Goal: Use online tool/utility: Utilize a website feature to perform a specific function

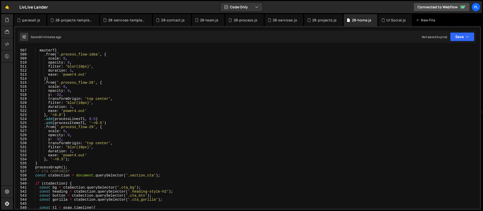
scroll to position [2041, 0]
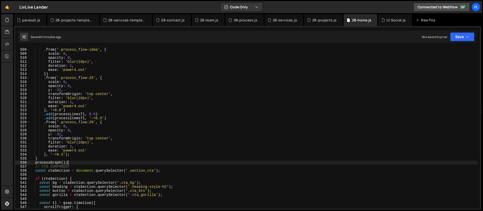
click at [70, 162] on div "masterTl . from ( '.process_flow-idea' , { scale : 0 , opacity : 0 , filter : '…" at bounding box center [254, 128] width 448 height 169
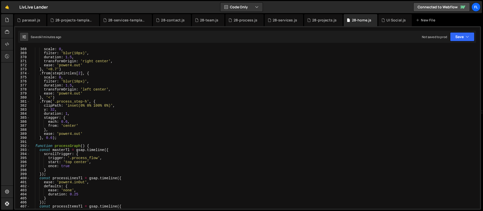
scroll to position [1478, 0]
click at [33, 147] on div "scale : 0 , filter : 'blur(10px)' , duration : 1.5 , transformOrigin : 'right c…" at bounding box center [254, 131] width 448 height 169
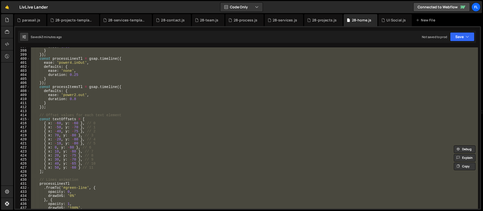
scroll to position [1648, 0]
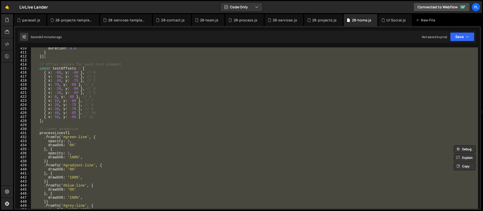
paste textarea "processGraph();"
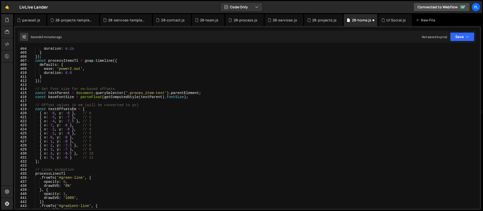
scroll to position [1618, 0]
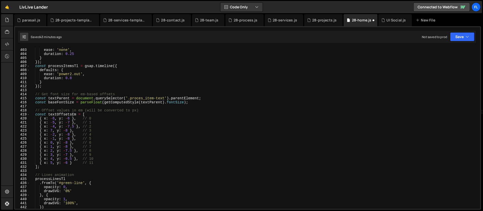
click at [70, 128] on div "defaults : { ease : 'none' , duration : 0.25 } }) ; const processItemsTl = gsap…" at bounding box center [254, 128] width 448 height 169
click at [56, 120] on div "defaults : { ease : 'none' , duration : 0.25 } }) ; const processItemsTl = gsap…" at bounding box center [254, 128] width 448 height 169
type textarea "{ x: -6, y: -6 }, // 0"
click at [63, 91] on div "defaults : { ease : 'none' , duration : 0.25 } }) ; const processItemsTl = gsap…" at bounding box center [254, 128] width 448 height 169
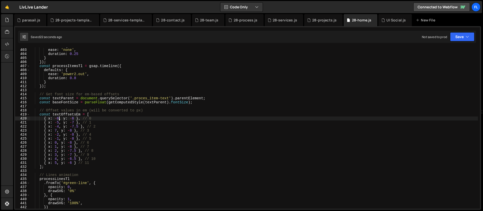
click at [59, 118] on div "defaults : { ease : 'none' , duration : 0.25 } }) ; const processItemsTl = gsap…" at bounding box center [254, 128] width 448 height 169
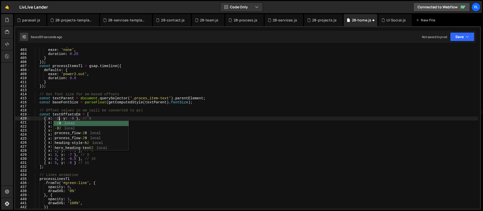
click at [75, 119] on div "defaults : { ease : 'none' , duration : 0.25 } }) ; const processItemsTl = gsap…" at bounding box center [254, 128] width 448 height 169
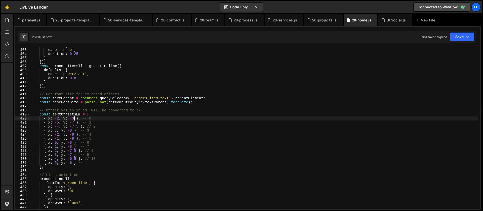
click at [75, 119] on div "defaults : { ease : 'none' , duration : 0.25 } }) ; const processItemsTl = gsap…" at bounding box center [254, 128] width 448 height 169
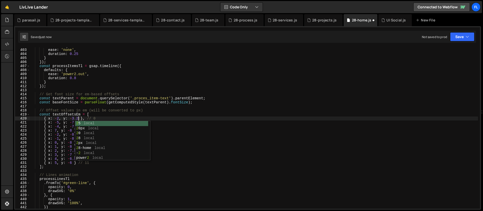
scroll to position [0, 3]
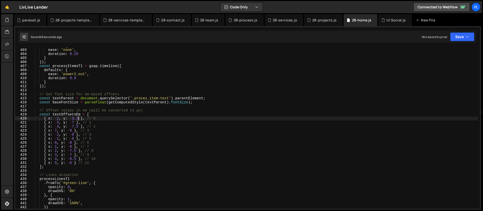
click at [78, 119] on div "defaults : { ease : 'none' , duration : 0.25 } }) ; const processItemsTl = gsap…" at bounding box center [254, 128] width 448 height 169
click at [74, 122] on div "defaults : { ease : 'none' , duration : 0.25 } }) ; const processItemsTl = gsap…" at bounding box center [254, 128] width 448 height 169
click at [59, 122] on div "defaults : { ease : 'none' , duration : 0.25 } }) ; const processItemsTl = gsap…" at bounding box center [254, 128] width 448 height 169
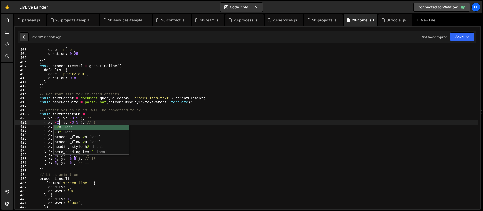
scroll to position [0, 2]
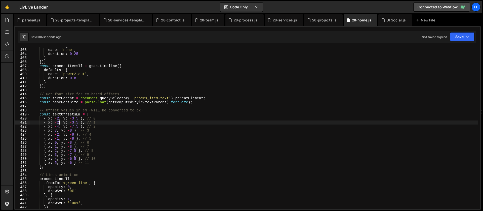
click at [78, 126] on div "defaults : { ease : 'none' , duration : 0.25 } }) ; const processItemsTl = gsap…" at bounding box center [254, 128] width 448 height 169
click at [70, 132] on div "defaults : { ease : 'none' , duration : 0.25 } }) ; const processItemsTl = gsap…" at bounding box center [254, 128] width 448 height 169
click at [70, 126] on div "defaults : { ease : 'none' , duration : 0.25 } }) ; const processItemsTl = gsap…" at bounding box center [254, 128] width 448 height 169
click at [87, 125] on div "defaults : { ease : 'none' , duration : 0.25 } }) ; const processItemsTl = gsap…" at bounding box center [254, 128] width 448 height 169
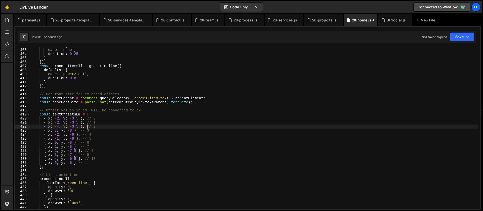
click at [79, 126] on div "defaults : { ease : 'none' , duration : 0.25 } }) ; const processItemsTl = gsap…" at bounding box center [254, 128] width 448 height 169
click at [59, 126] on div "defaults : { ease : 'none' , duration : 0.25 } }) ; const processItemsTl = gsap…" at bounding box center [254, 128] width 448 height 169
click at [58, 130] on div "defaults : { ease : 'none' , duration : 0.25 } }) ; const processItemsTl = gsap…" at bounding box center [254, 128] width 448 height 169
click at [76, 130] on div "defaults : { ease : 'none' , duration : 0.25 } }) ; const processItemsTl = gsap…" at bounding box center [254, 128] width 448 height 169
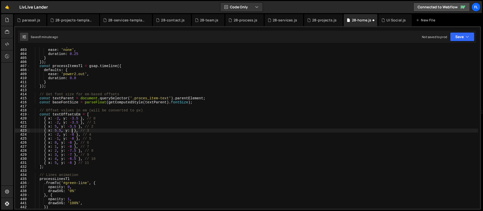
scroll to position [0, 3]
click at [59, 134] on div "defaults : { ease : 'none' , duration : 0.25 } }) ; const processItemsTl = gsap…" at bounding box center [254, 128] width 448 height 169
click at [72, 132] on div "defaults : { ease : 'none' , duration : 0.25 } }) ; const processItemsTl = gsap…" at bounding box center [254, 128] width 448 height 169
click at [72, 134] on div "defaults : { ease : 'none' , duration : 0.25 } }) ; const processItemsTl = gsap…" at bounding box center [254, 128] width 448 height 169
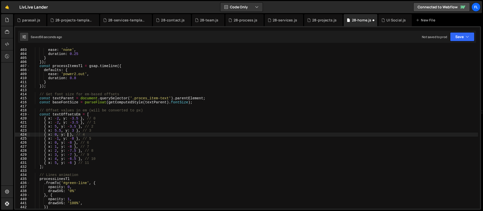
scroll to position [0, 3]
type textarea "{ x: 0, y: 0 }, // 4"
click at [213, 107] on div "defaults : { ease : 'none' , duration : 0.25 } }) ; const processItemsTl = gsap…" at bounding box center [254, 128] width 448 height 169
click at [194, 112] on div "defaults : { ease : 'none' , duration : 0.25 } }) ; const processItemsTl = gsap…" at bounding box center [254, 128] width 448 height 169
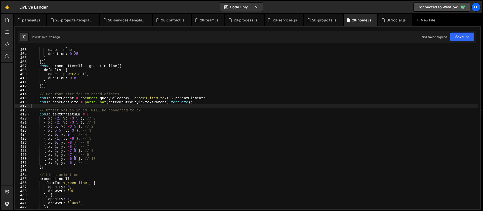
type textarea "// Offset values in em (will be converted to px)"
click at [182, 105] on div "defaults : { ease : 'none' , duration : 0.25 } }) ; const processItemsTl = gsap…" at bounding box center [254, 128] width 448 height 169
click at [150, 110] on div "defaults : { ease : 'none' , duration : 0.25 } }) ; const processItemsTl = gsap…" at bounding box center [254, 128] width 448 height 169
click at [78, 134] on div "defaults : { ease : 'none' , duration : 0.25 } }) ; const processItemsTl = gsap…" at bounding box center [254, 128] width 448 height 169
click at [89, 127] on div "defaults : { ease : 'none' , duration : 0.25 } }) ; const processItemsTl = gsap…" at bounding box center [254, 128] width 448 height 169
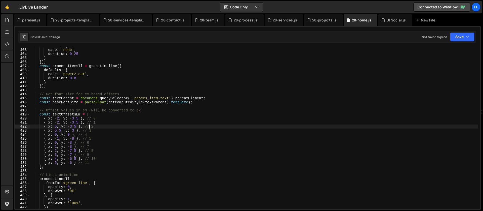
click at [95, 130] on div "defaults : { ease : 'none' , duration : 0.25 } }) ; const processItemsTl = gsap…" at bounding box center [254, 128] width 448 height 169
click at [74, 130] on div "defaults : { ease : 'none' , duration : 0.25 } }) ; const processItemsTl = gsap…" at bounding box center [254, 128] width 448 height 169
click at [61, 131] on div "defaults : { ease : 'none' , duration : 0.25 } }) ; const processItemsTl = gsap…" at bounding box center [254, 128] width 448 height 169
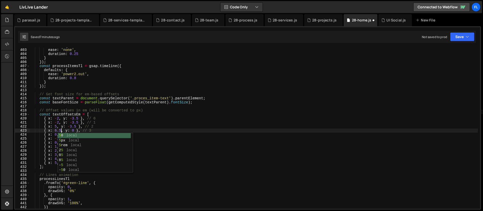
click at [75, 129] on div "defaults : { ease : 'none' , duration : 0.25 } }) ; const processItemsTl = gsap…" at bounding box center [254, 128] width 448 height 169
click at [57, 135] on div "defaults : { ease : 'none' , duration : 0.25 } }) ; const processItemsTl = gsap…" at bounding box center [254, 128] width 448 height 169
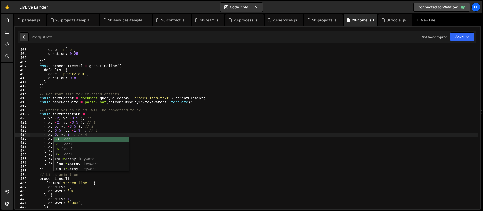
scroll to position [0, 2]
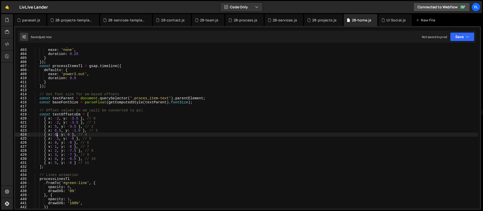
click at [74, 139] on div "defaults : { ease : 'none' , duration : 0.25 } }) ; const processItemsTl = gsap…" at bounding box center [254, 128] width 448 height 169
click at [58, 139] on div "defaults : { ease : 'none' , duration : 0.25 } }) ; const processItemsTl = gsap…" at bounding box center [254, 128] width 448 height 169
click at [59, 138] on div "defaults : { ease : 'none' , duration : 0.25 } }) ; const processItemsTl = gsap…" at bounding box center [254, 128] width 448 height 169
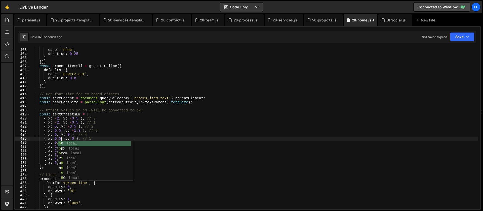
click at [58, 135] on div "defaults : { ease : 'none' , duration : 0.25 } }) ; const processItemsTl = gsap…" at bounding box center [254, 128] width 448 height 169
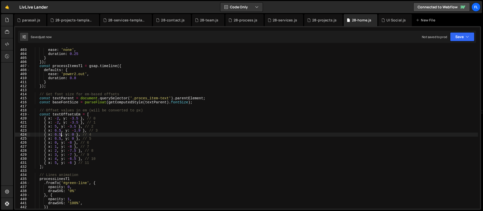
click at [73, 134] on div "defaults : { ease : 'none' , duration : 0.25 } }) ; const processItemsTl = gsap…" at bounding box center [254, 128] width 448 height 169
click at [75, 139] on div "defaults : { ease : 'none' , duration : 0.25 } }) ; const processItemsTl = gsap…" at bounding box center [254, 128] width 448 height 169
click at [72, 143] on div "defaults : { ease : 'none' , duration : 0.25 } }) ; const processItemsTl = gsap…" at bounding box center [254, 128] width 448 height 169
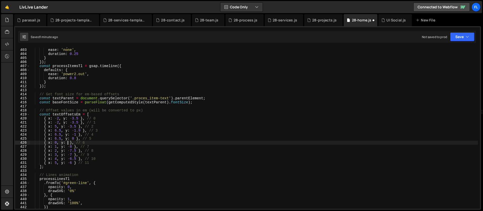
scroll to position [0, 3]
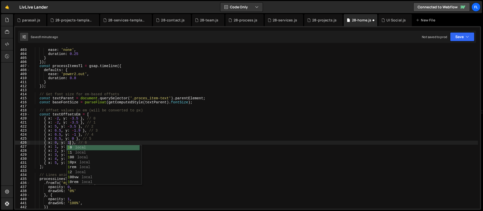
click at [57, 143] on div "defaults : { ease : 'none' , duration : 0.25 } }) ; const processItemsTl = gsap…" at bounding box center [254, 128] width 448 height 169
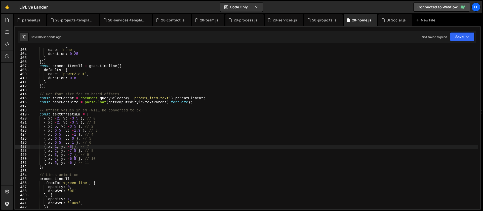
click at [72, 146] on div "defaults : { ease : 'none' , duration : 0.25 } }) ; const processItemsTl = gsap…" at bounding box center [254, 128] width 448 height 169
click at [57, 145] on div "defaults : { ease : 'none' , duration : 0.25 } }) ; const processItemsTl = gsap…" at bounding box center [254, 128] width 448 height 169
click at [62, 130] on div "defaults : { ease : 'none' , duration : 0.25 } }) ; const processItemsTl = gsap…" at bounding box center [254, 128] width 448 height 169
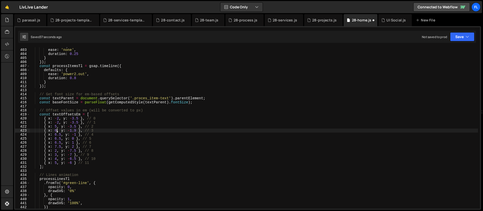
click at [61, 135] on div "defaults : { ease : 'none' , duration : 0.25 } }) ; const processItemsTl = gsap…" at bounding box center [254, 128] width 448 height 169
click at [57, 131] on div "defaults : { ease : 'none' , duration : 0.25 } }) ; const processItemsTl = gsap…" at bounding box center [254, 128] width 448 height 169
click at [56, 126] on div "defaults : { ease : 'none' , duration : 0.25 } }) ; const processItemsTl = gsap…" at bounding box center [254, 128] width 448 height 169
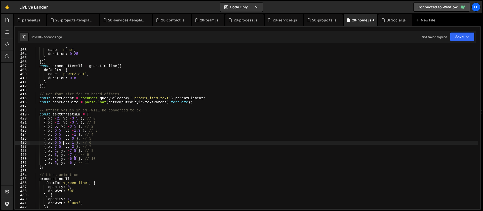
click at [63, 141] on div "defaults : { ease : 'none' , duration : 0.25 } }) ; const processItemsTl = gsap…" at bounding box center [254, 128] width 448 height 169
click at [60, 145] on div "defaults : { ease : 'none' , duration : 0.25 } }) ; const processItemsTl = gsap…" at bounding box center [254, 128] width 448 height 169
click at [61, 138] on div "defaults : { ease : 'none' , duration : 0.25 } }) ; const processItemsTl = gsap…" at bounding box center [254, 128] width 448 height 169
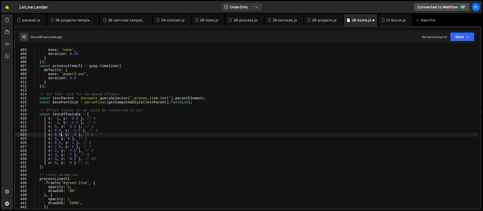
click at [61, 134] on div "defaults : { ease : 'none' , duration : 0.25 } }) ; const processItemsTl = gsap…" at bounding box center [254, 128] width 448 height 169
click at [74, 146] on div "defaults : { ease : 'none' , duration : 0.25 } }) ; const processItemsTl = gsap…" at bounding box center [254, 128] width 448 height 169
click at [61, 147] on div "defaults : { ease : 'none' , duration : 0.25 } }) ; const processItemsTl = gsap…" at bounding box center [254, 128] width 448 height 169
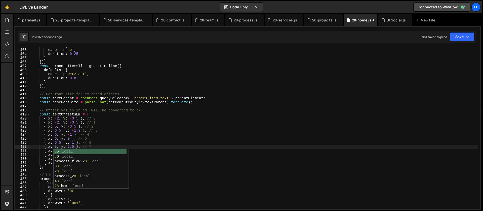
scroll to position [0, 2]
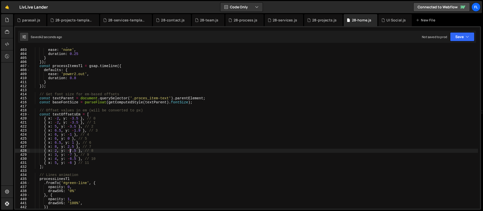
click at [70, 150] on div "defaults : { ease : 'none' , duration : 0.25 } }) ; const processItemsTl = gsap…" at bounding box center [254, 128] width 448 height 169
click at [57, 151] on div "defaults : { ease : 'none' , duration : 0.25 } }) ; const processItemsTl = gsap…" at bounding box center [254, 128] width 448 height 169
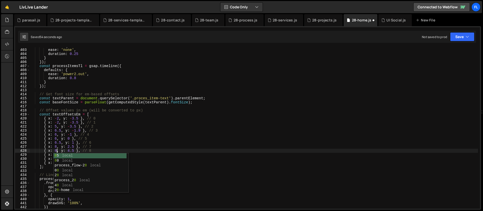
scroll to position [0, 2]
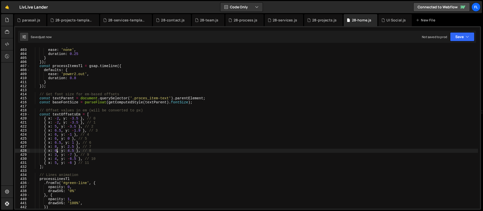
click at [70, 151] on div "defaults : { ease : 'none' , duration : 0.25 } }) ; const processItemsTl = gsap…" at bounding box center [254, 128] width 448 height 169
click at [74, 151] on div "defaults : { ease : 'none' , duration : 0.25 } }) ; const processItemsTl = gsap…" at bounding box center [254, 128] width 448 height 169
click at [57, 151] on div "defaults : { ease : 'none' , duration : 0.25 } }) ; const processItemsTl = gsap…" at bounding box center [254, 128] width 448 height 169
click at [70, 154] on div "defaults : { ease : 'none' , duration : 0.25 } }) ; const processItemsTl = gsap…" at bounding box center [254, 128] width 448 height 169
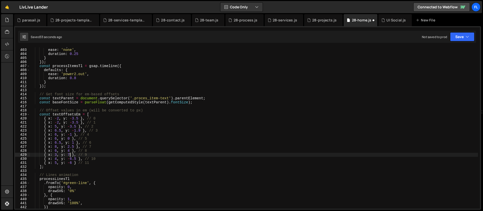
click at [70, 155] on div "defaults : { ease : 'none' , duration : 0.25 } }) ; const processItemsTl = gsap…" at bounding box center [254, 128] width 448 height 169
click at [57, 154] on div "defaults : { ease : 'none' , duration : 0.25 } }) ; const processItemsTl = gsap…" at bounding box center [254, 128] width 448 height 169
click at [55, 163] on div "defaults : { ease : 'none' , duration : 0.25 } }) ; const processItemsTl = gsap…" at bounding box center [254, 128] width 448 height 169
click at [56, 162] on div "defaults : { ease : 'none' , duration : 0.25 } }) ; const processItemsTl = gsap…" at bounding box center [254, 128] width 448 height 169
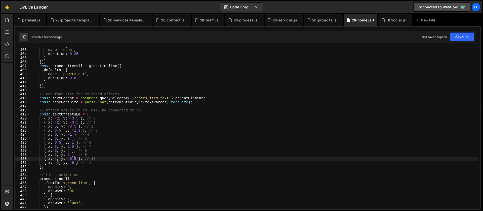
click at [67, 160] on div "defaults : { ease : 'none' , duration : 0.25 } }) ; const processItemsTl = gsap…" at bounding box center [254, 128] width 448 height 169
click at [72, 163] on div "defaults : { ease : 'none' , duration : 0.25 } }) ; const processItemsTl = gsap…" at bounding box center [254, 128] width 448 height 169
click at [74, 158] on div "defaults : { ease : 'none' , duration : 0.25 } }) ; const processItemsTl = gsap…" at bounding box center [254, 128] width 448 height 169
click at [56, 159] on div "defaults : { ease : 'none' , duration : 0.25 } }) ; const processItemsTl = gsap…" at bounding box center [254, 128] width 448 height 169
click at [72, 160] on div "defaults : { ease : 'none' , duration : 0.25 } }) ; const processItemsTl = gsap…" at bounding box center [254, 128] width 448 height 169
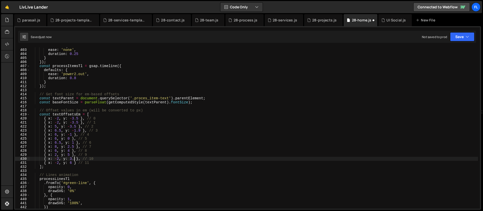
scroll to position [0, 3]
click at [58, 159] on div "defaults : { ease : 'none' , duration : 0.25 } }) ; const processItemsTl = gsap…" at bounding box center [254, 128] width 448 height 169
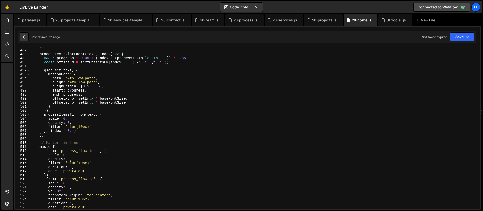
scroll to position [2016, 0]
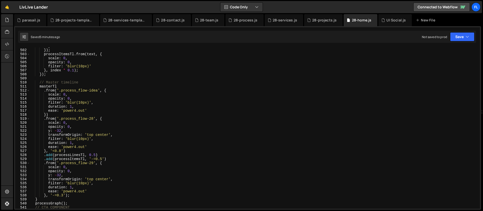
click at [91, 179] on div "} }) ; processItemsTl . from ( text , { scale : 0 , opacity : 0 , filter : 'blu…" at bounding box center [254, 128] width 448 height 169
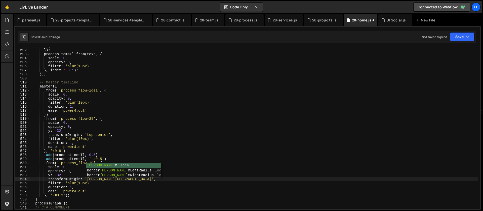
scroll to position [0, 5]
click at [57, 175] on div "} }) ; processItemsTl . from ( text , { scale : 0 , opacity : 0 , filter : 'blu…" at bounding box center [254, 128] width 448 height 169
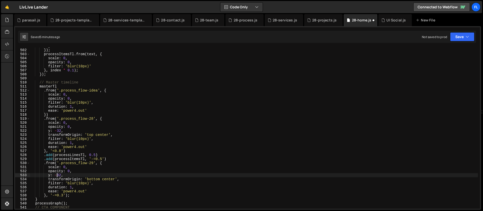
scroll to position [0, 2]
click at [61, 151] on div "} }) ; processItemsTl . from ( text , { scale : 0 , opacity : 0 , filter : 'blu…" at bounding box center [254, 128] width 448 height 169
click at [96, 154] on div "} }) ; processItemsTl . from ( text , { scale : 0 , opacity : 0 , filter : 'blu…" at bounding box center [254, 128] width 448 height 169
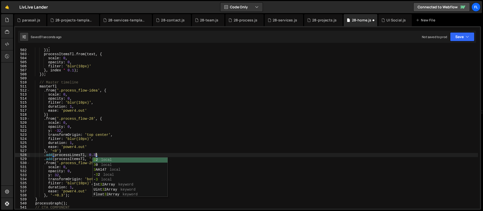
click at [57, 151] on div "} }) ; processItemsTl . from ( text , { scale : 0 , opacity : 0 , filter : 'blu…" at bounding box center [254, 128] width 448 height 169
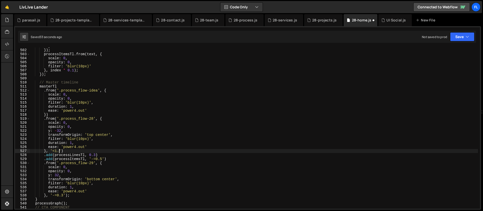
scroll to position [0, 2]
click at [43, 193] on div "} }) ; processItemsTl . from ( text , { scale : 0 , opacity : 0 , filter : 'blu…" at bounding box center [254, 128] width 448 height 169
click at [64, 195] on div "} }) ; processItemsTl . from ( text , { scale : 0 , opacity : 0 , filter : 'blu…" at bounding box center [254, 128] width 448 height 169
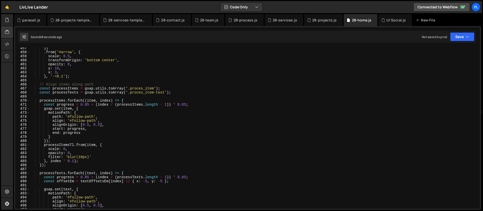
scroll to position [1837, 0]
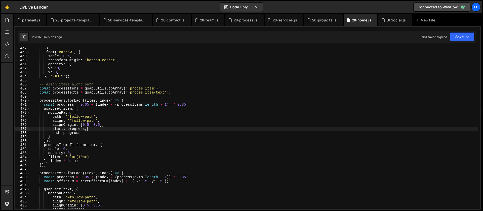
click at [134, 130] on div "}) . from ( '#arrow' , { scale : 0.5 , transformOrigin : 'bottom center' , opac…" at bounding box center [254, 130] width 448 height 169
click at [83, 133] on div "}) . from ( '#arrow' , { scale : 0.5 , transformOrigin : 'bottom center' , opac…" at bounding box center [254, 130] width 448 height 169
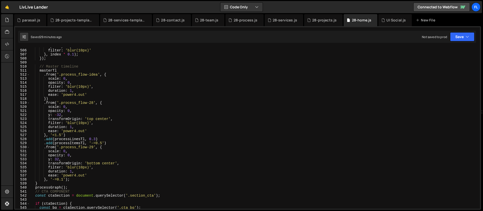
scroll to position [2032, 0]
click at [108, 75] on div "opacity : 0 , filter : 'blur(10px)' } , index * 0.1 ) ; }) ; // Master timeline…" at bounding box center [254, 128] width 448 height 169
click at [274, 98] on div "opacity : 0 , filter : 'blur(10px)' } , index * 0.1 ) ; }) ; // Master timeline…" at bounding box center [254, 128] width 448 height 169
click at [268, 89] on div "opacity : 0 , filter : 'blur(10px)' } , index * 0.1 ) ; }) ; // Master timeline…" at bounding box center [254, 128] width 448 height 169
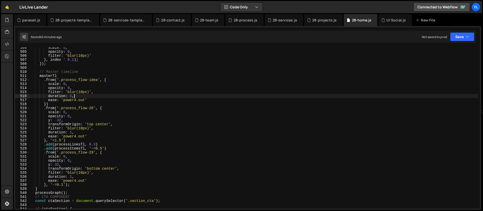
scroll to position [2027, 0]
click at [57, 111] on div "scale : 0 , opacity : 0 , filter : 'blur(10px)' } , index * 0.1 ) ; }) ; // Mas…" at bounding box center [254, 130] width 448 height 169
click at [52, 104] on div "scale : 0 , opacity : 0 , filter : 'blur(10px)' } , index * 0.1 ) ; }) ; // Mas…" at bounding box center [254, 130] width 448 height 169
click at [96, 144] on div "scale : 0 , opacity : 0 , filter : 'blur(10px)' } , index * 0.1 ) ; }) ; // Mas…" at bounding box center [254, 130] width 448 height 169
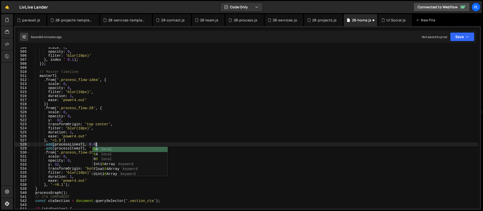
click at [62, 142] on div "scale : 0 , opacity : 0 , filter : 'blur(10px)' } , index * 0.1 ) ; }) ; // Mas…" at bounding box center [254, 130] width 448 height 169
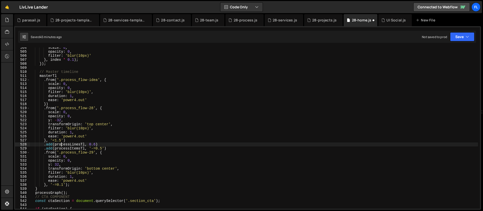
click at [61, 141] on div "scale : 0 , opacity : 0 , filter : 'blur(10px)' } , index * 0.1 ) ; }) ; // Mas…" at bounding box center [254, 130] width 448 height 169
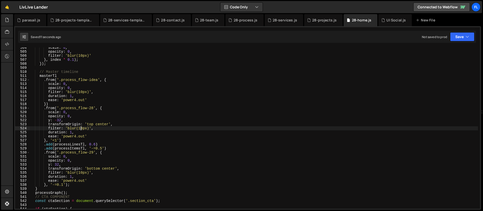
click at [81, 128] on div "scale : 0 , opacity : 0 , filter : 'blur(10px)' } , index * 0.1 ) ; }) ; // Mas…" at bounding box center [254, 130] width 448 height 169
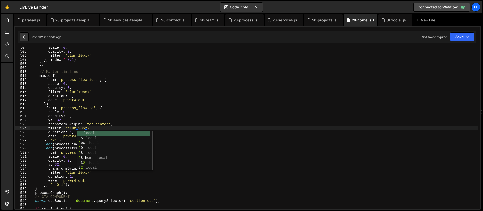
scroll to position [0, 3]
click at [65, 125] on div "scale : 0 , opacity : 0 , filter : 'blur(10px)' } , index * 0.1 ) ; }) ; // Mas…" at bounding box center [254, 130] width 448 height 169
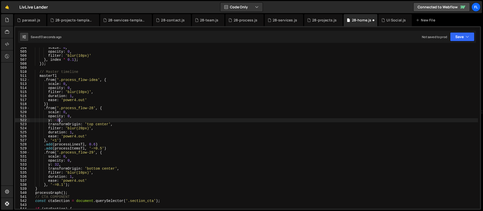
click at [59, 120] on div "scale : 0 , opacity : 0 , filter : 'blur(10px)' } , index * 0.1 ) ; }) ; // Mas…" at bounding box center [254, 130] width 448 height 169
click at [61, 120] on div "scale : 0 , opacity : 0 , filter : 'blur(10px)' } , index * 0.1 ) ; }) ; // Mas…" at bounding box center [254, 130] width 448 height 169
click at [72, 103] on div "scale : 0 , opacity : 0 , filter : 'blur(10px)' } , index * 0.1 ) ; }) ; // Mas…" at bounding box center [254, 130] width 448 height 169
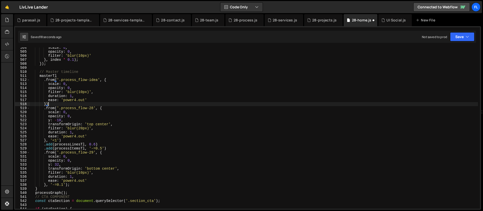
click at [72, 109] on div "scale : 0 , opacity : 0 , filter : 'blur(10px)' } , index * 0.1 ) ; }) ; // Mas…" at bounding box center [254, 130] width 448 height 169
click at [65, 125] on div "scale : 0 , opacity : 0 , filter : 'blur(10px)' } , index * 0.1 ) ; }) ; // Mas…" at bounding box center [254, 130] width 448 height 169
click at [72, 133] on div "scale : 0 , opacity : 0 , filter : 'blur(10px)' } , index * 0.1 ) ; }) ; // Mas…" at bounding box center [254, 130] width 448 height 169
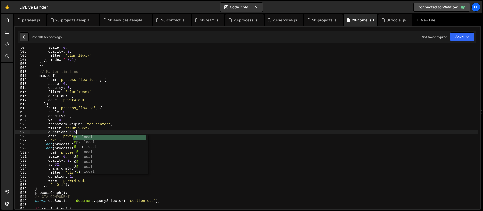
scroll to position [0, 3]
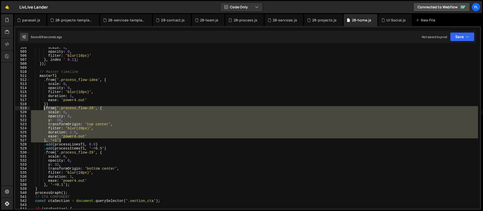
drag, startPoint x: 63, startPoint y: 140, endPoint x: 44, endPoint y: 108, distance: 37.2
click at [44, 108] on div "scale : 0 , opacity : 0 , filter : 'blur(10px)' } , index * 0.1 ) ; }) ; // Mas…" at bounding box center [254, 130] width 448 height 169
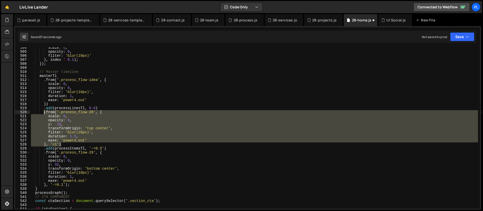
click at [56, 147] on div "scale : 0 , opacity : 0 , filter : 'blur(10px)' } , index * 0.1 ) ; }) ; // Mas…" at bounding box center [254, 130] width 448 height 169
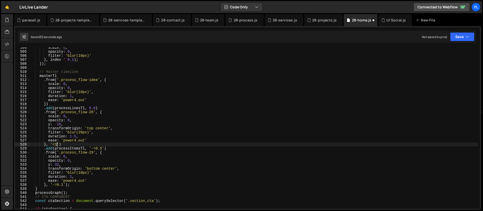
click at [56, 145] on div "scale : 0 , opacity : 0 , filter : 'blur(10px)' } , index * 0.1 ) ; }) ; // Mas…" at bounding box center [254, 130] width 448 height 169
click at [105, 148] on div "scale : 0 , opacity : 0 , filter : 'blur(10px)' } , index * 0.1 ) ; }) ; // Mas…" at bounding box center [254, 130] width 448 height 169
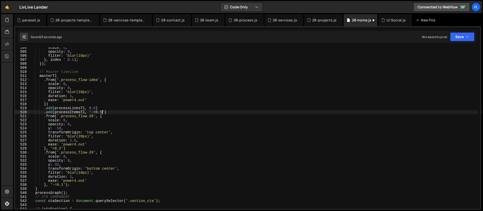
click at [102, 113] on div "scale : 0 , opacity : 0 , filter : 'blur(10px)' } , index * 0.1 ) ; }) ; // Mas…" at bounding box center [254, 130] width 448 height 169
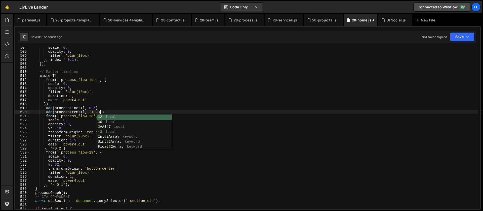
click at [72, 127] on div "scale : 0 , opacity : 0 , filter : 'blur(10px)' } , index * 0.1 ) ; }) ; // Mas…" at bounding box center [254, 130] width 448 height 169
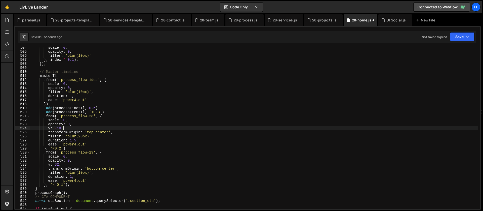
scroll to position [0, 2]
click at [61, 149] on div "scale : 0 , opacity : 0 , filter : 'blur(10px)' } , index * 0.1 ) ; }) ; // Mas…" at bounding box center [254, 130] width 448 height 169
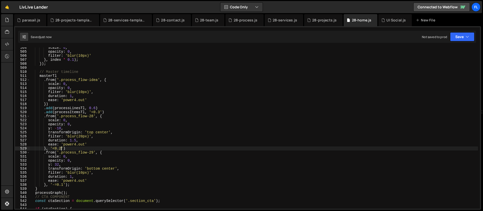
click at [66, 184] on div "scale : 0 , opacity : 0 , filter : 'blur(10px)' } , index * 0.1 ) ; }) ; // Mas…" at bounding box center [254, 130] width 448 height 169
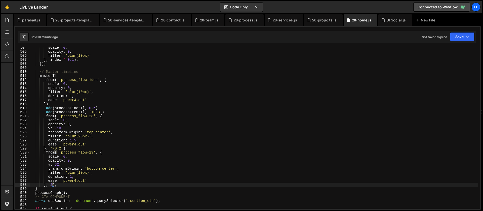
scroll to position [2047, 0]
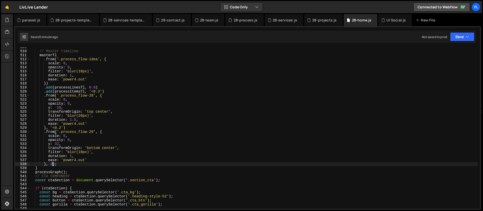
click at [73, 147] on div "// Master timeline masterTl . from ( '.process_flow-idea' , { scale : 0 , opaci…" at bounding box center [254, 129] width 448 height 169
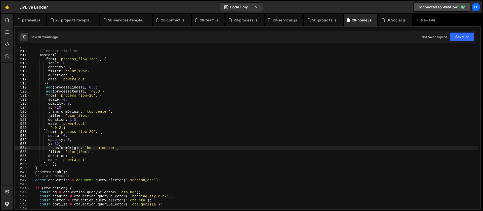
click at [77, 140] on div "// Master timeline masterTl . from ( '.process_flow-idea' , { scale : 0 , opaci…" at bounding box center [254, 129] width 448 height 169
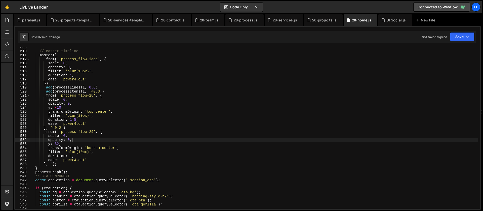
click at [57, 164] on div "// Master timeline masterTl . from ( '.process_flow-idea' , { scale : 0 , opaci…" at bounding box center [254, 129] width 448 height 169
type textarea "}, 2)"
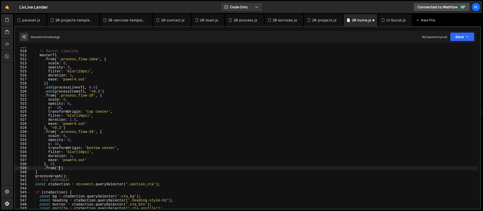
scroll to position [0, 2]
paste textarea "process_flow-circ-wrap')"
click at [111, 168] on div "// Master timeline masterTl . from ( '.process_flow-idea' , { scale : 0 , opaci…" at bounding box center [254, 129] width 448 height 169
type textarea ".from('.process_flow-circ-wrap', {)"
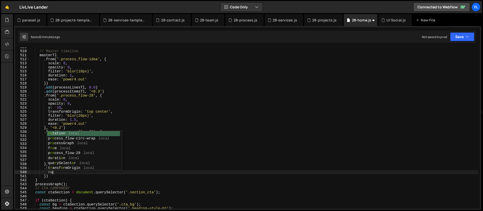
scroll to position [0, 1]
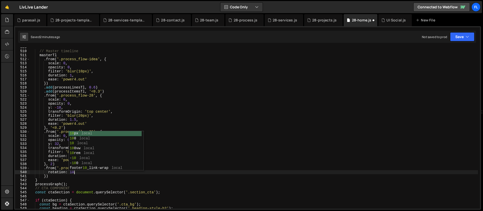
type textarea "rotation: 10,"
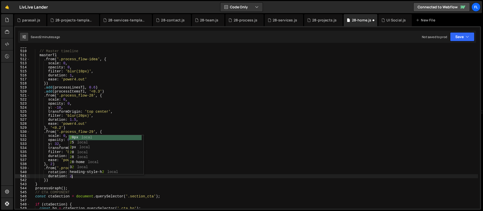
type textarea "duration: 2,"
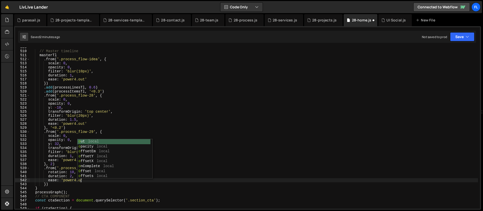
scroll to position [0, 4]
click at [47, 184] on div "// Master timeline masterTl . from ( '.process_flow-idea' , { scale : 0 , opaci…" at bounding box center [254, 129] width 448 height 169
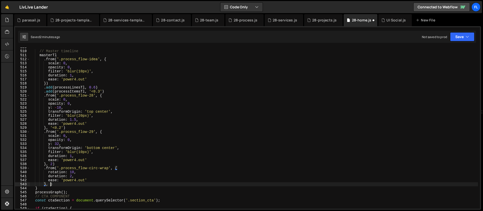
scroll to position [0, 1]
click at [63, 124] on div "// Master timeline masterTl . from ( '.process_flow-idea' , { scale : 0 , opaci…" at bounding box center [254, 129] width 448 height 169
click at [78, 127] on div "// Master timeline masterTl . from ( '.process_flow-idea' , { scale : 0 , opaci…" at bounding box center [254, 129] width 448 height 169
click at [142, 115] on div "// Master timeline masterTl . from ( '.process_flow-idea' , { scale : 0 , opaci…" at bounding box center [254, 129] width 448 height 169
click at [83, 121] on div "// Master timeline masterTl . from ( '.process_flow-idea' , { scale : 0 , opaci…" at bounding box center [254, 129] width 448 height 169
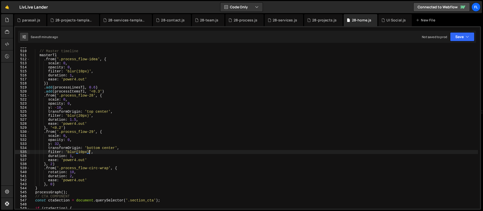
click at [88, 151] on div "// Master timeline masterTl . from ( '.process_flow-idea' , { scale : 0 , opaci…" at bounding box center [254, 129] width 448 height 169
click at [86, 172] on div "// Master timeline masterTl . from ( '.process_flow-idea' , { scale : 0 , opaci…" at bounding box center [254, 129] width 448 height 169
click at [72, 176] on div "// Master timeline masterTl . from ( '.process_flow-idea' , { scale : 0 , opaci…" at bounding box center [254, 129] width 448 height 169
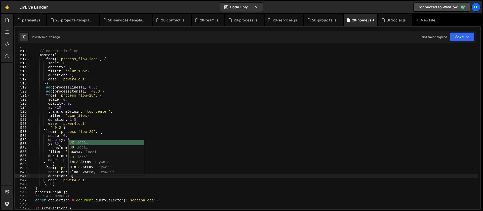
scroll to position [0, 3]
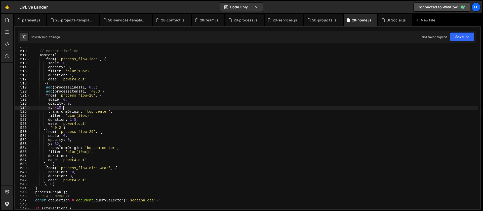
click at [254, 109] on div "// Master timeline masterTl . from ( '.process_flow-idea' , { scale : 0 , opaci…" at bounding box center [254, 129] width 448 height 169
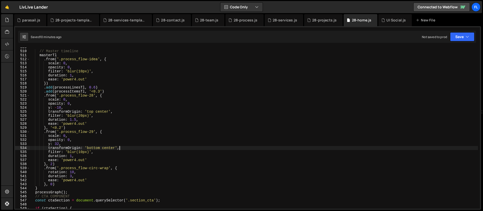
click at [119, 149] on div "// Master timeline masterTl . from ( '.process_flow-idea' , { scale : 0 , opaci…" at bounding box center [254, 129] width 448 height 169
click at [89, 142] on div "// Master timeline masterTl . from ( '.process_flow-idea' , { scale : 0 , opaci…" at bounding box center [254, 129] width 448 height 169
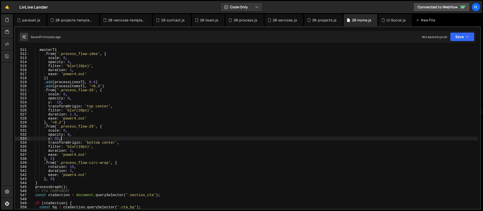
scroll to position [2053, 0]
click at [59, 181] on div "// Master timeline masterTl . from ( '.process_flow-idea' , { scale : 0 , opaci…" at bounding box center [254, 128] width 448 height 169
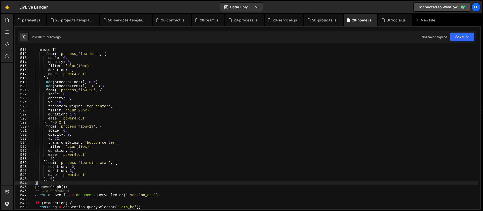
scroll to position [0, 0]
click at [58, 179] on div "// Master timeline masterTl . from ( '.process_flow-idea' , { scale : 0 , opaci…" at bounding box center [254, 128] width 448 height 169
type textarea "}, 0)"
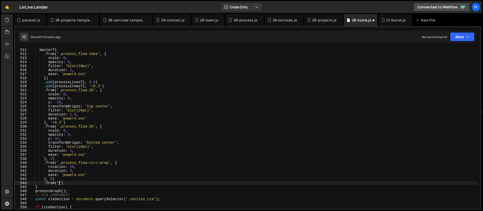
scroll to position [0, 2]
paste textarea "proces_inner-text1"
click at [102, 181] on div "// Master timeline masterTl . from ( '.process_flow-idea' , { scale : 0 , opaci…" at bounding box center [254, 128] width 448 height 169
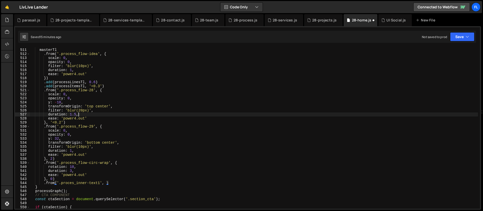
click at [112, 112] on div "// Master timeline masterTl . from ( '.process_flow-idea' , { scale : 0 , opaci…" at bounding box center [254, 128] width 448 height 169
click at [93, 176] on div "// Master timeline masterTl . from ( '.process_flow-idea' , { scale : 0 , opaci…" at bounding box center [254, 128] width 448 height 169
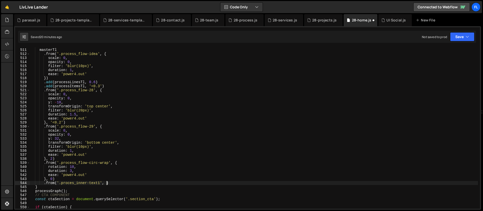
click at [106, 183] on div "// Master timeline masterTl . from ( '.process_flow-idea' , { scale : 0 , opaci…" at bounding box center [254, 128] width 448 height 169
type textarea ".from('.proces_inner-text1', {)"
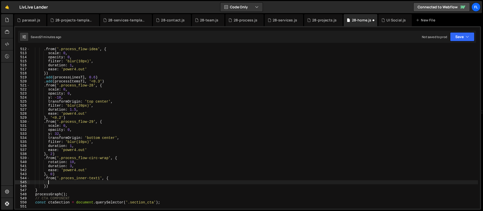
scroll to position [2077, 0]
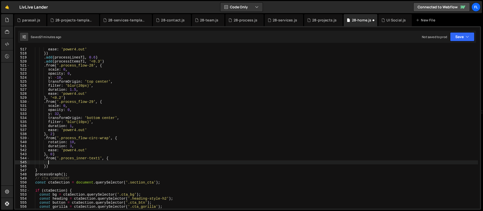
click at [52, 161] on div "duration : 1 , ease : 'power4.out' }) . add ( processLinesTl , 0.6 ) . add ( pr…" at bounding box center [254, 127] width 448 height 169
type textarea "scale: 0.5,"
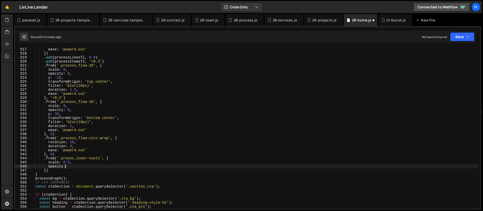
scroll to position [0, 2]
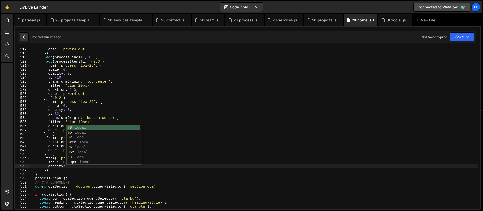
type textarea "opacity: 0,"
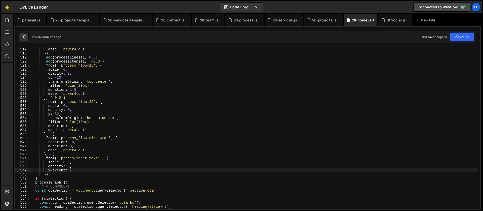
scroll to position [0, 3]
type textarea "xPercent: -100,"
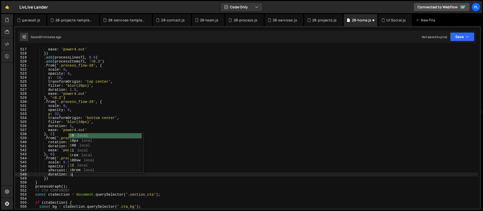
type textarea "duration: 1,"
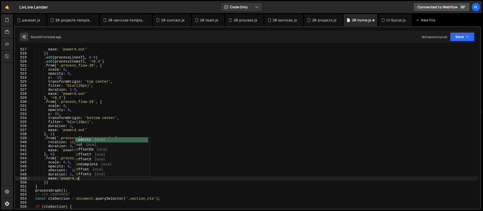
scroll to position [0, 4]
click at [47, 183] on div "duration : 1 , ease : 'power4.out' }) . add ( processLinesTl , 0.6 ) . add ( pr…" at bounding box center [254, 127] width 448 height 169
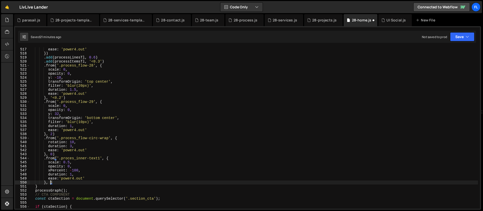
scroll to position [0, 1]
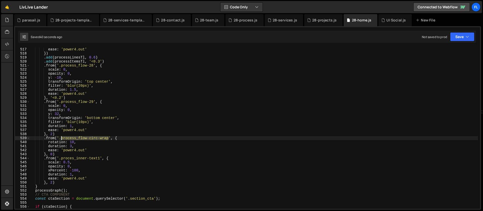
drag, startPoint x: 109, startPoint y: 138, endPoint x: 61, endPoint y: 140, distance: 48.1
click at [61, 140] on div "duration : 1 , ease : 'power4.out' }) . add ( processLinesTl , 0.6 ) . add ( pr…" at bounding box center [254, 127] width 448 height 169
paste textarea "_flow-inner"
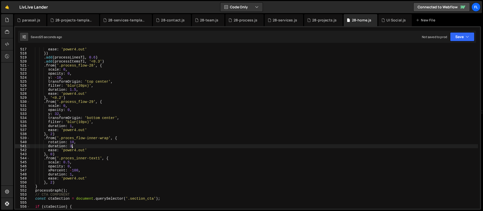
click at [72, 146] on div "duration : 1 , ease : 'power4.out' }) . add ( processLinesTl , 0.6 ) . add ( pr…" at bounding box center [254, 127] width 448 height 169
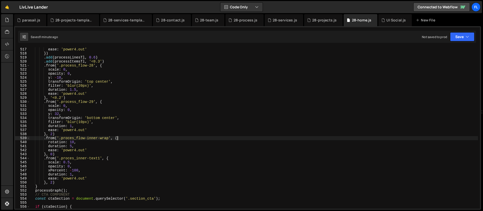
click at [127, 136] on div "duration : 1 , ease : 'power4.out' }) . add ( processLinesTl , 0.6 ) . add ( pr…" at bounding box center [254, 127] width 448 height 169
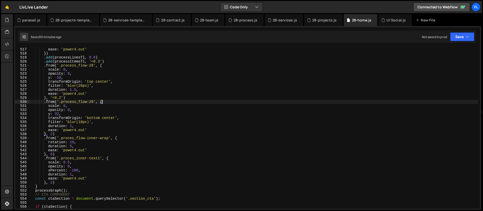
click at [160, 101] on div "duration : 1 , ease : 'power4.out' }) . add ( processLinesTl , 0.6 ) . add ( pr…" at bounding box center [254, 127] width 448 height 169
click at [119, 155] on div "duration : 1 , ease : 'power4.out' }) . add ( processLinesTl , 0.6 ) . add ( pr…" at bounding box center [254, 127] width 448 height 169
click at [113, 158] on div "duration : 1 , ease : 'power4.out' }) . add ( processLinesTl , 0.6 ) . add ( pr…" at bounding box center [254, 127] width 448 height 169
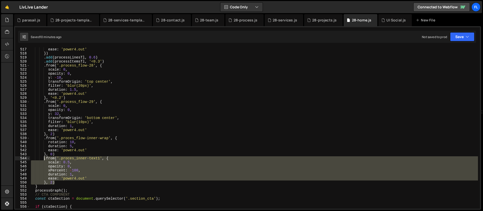
drag, startPoint x: 59, startPoint y: 181, endPoint x: 44, endPoint y: 159, distance: 27.1
click at [44, 159] on div "duration : 1 , ease : 'power4.out' }) . add ( processLinesTl , 0.6 ) . add ( pr…" at bounding box center [254, 127] width 448 height 169
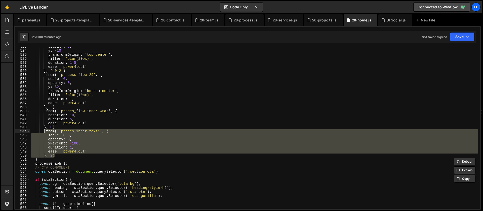
scroll to position [2104, 0]
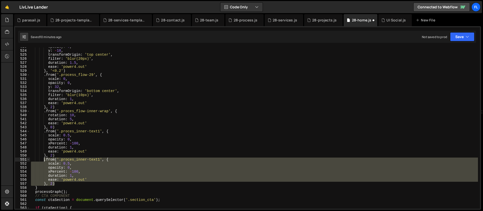
click at [102, 185] on div "opacity : 0 , y : - 10 , transformOrigin : 'top center' , filter : 'blur(20px)'…" at bounding box center [254, 127] width 448 height 161
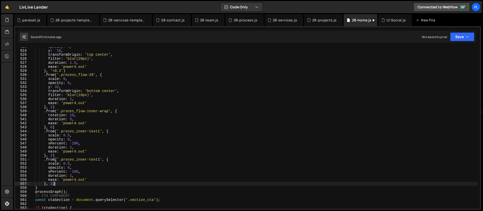
click at [100, 159] on div "opacity : 0 , y : - 10 , transformOrigin : 'top center' , filter : 'blur(20px)'…" at bounding box center [254, 129] width 448 height 169
click at [87, 169] on div "opacity : 0 , y : - 10 , transformOrigin : 'top center' , filter : 'blur(20px)'…" at bounding box center [254, 129] width 448 height 169
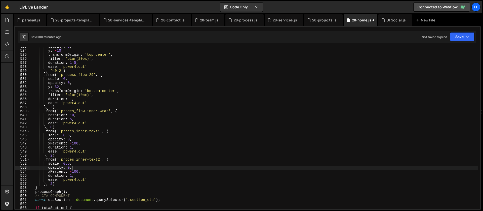
scroll to position [0, 3]
click at [72, 171] on div "opacity : 0 , y : - 10 , transformOrigin : 'top center' , filter : 'blur(20px)'…" at bounding box center [254, 129] width 448 height 169
click at [72, 164] on div "opacity : 0 , y : - 10 , transformOrigin : 'top center' , filter : 'blur(20px)'…" at bounding box center [254, 129] width 448 height 169
click at [52, 183] on div "opacity : 0 , y : - 10 , transformOrigin : 'top center' , filter : 'blur(20px)'…" at bounding box center [254, 129] width 448 height 169
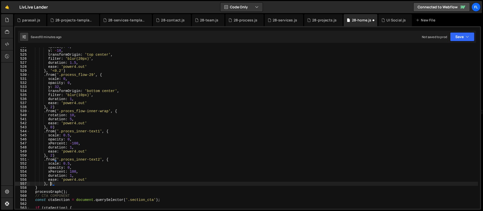
scroll to position [0, 1]
click at [88, 181] on div "opacity : 0 , y : - 10 , transformOrigin : 'top center' , filter : 'blur(20px)'…" at bounding box center [254, 129] width 448 height 169
click at [67, 173] on div "opacity : 0 , y : - 10 , transformOrigin : 'top center' , filter : 'blur(20px)'…" at bounding box center [254, 129] width 448 height 169
click at [63, 162] on div "opacity : 0 , y : - 10 , transformOrigin : 'top center' , filter : 'blur(20px)'…" at bounding box center [254, 129] width 448 height 169
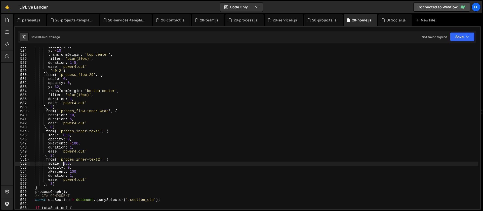
click at [68, 162] on div "opacity : 0 , y : - 10 , transformOrigin : 'top center' , filter : 'blur(20px)'…" at bounding box center [254, 129] width 448 height 169
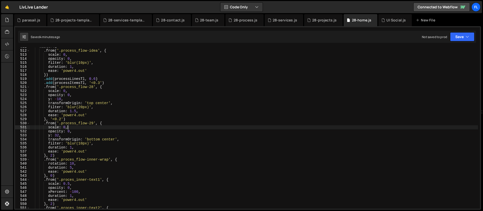
click at [71, 128] on div "masterTl . from ( '.process_flow-idea' , { scale : 0 , opacity : 0 , filter : '…" at bounding box center [254, 129] width 448 height 169
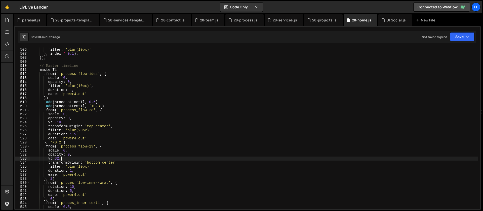
click at [67, 157] on div "opacity : 0 , filter : 'blur(10px)' } , index * 0.1 ) ; }) ; // Master timeline…" at bounding box center [254, 128] width 448 height 169
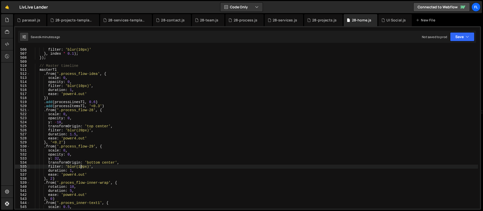
click at [81, 166] on div "opacity : 0 , filter : 'blur(10px)' } , index * 0.1 ) ; }) ; // Master timeline…" at bounding box center [254, 128] width 448 height 169
click at [66, 167] on div "opacity : 0 , filter : 'blur(10px)' } , index * 0.1 ) ; }) ; // Master timeline…" at bounding box center [254, 128] width 448 height 169
click at [59, 159] on div "opacity : 0 , filter : 'blur(10px)' } , index * 0.1 ) ; }) ; // Master timeline…" at bounding box center [254, 128] width 448 height 169
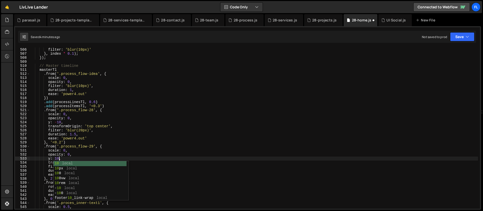
scroll to position [0, 2]
click at [67, 159] on div "opacity : 0 , filter : 'blur(10px)' } , index * 0.1 ) ; }) ; // Master timeline…" at bounding box center [254, 128] width 448 height 169
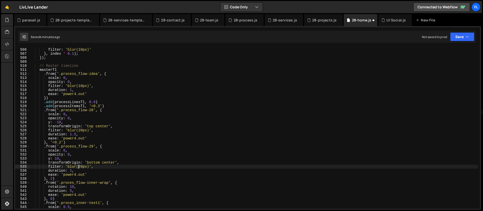
click at [80, 168] on div "opacity : 0 , filter : 'blur(10px)' } , index * 0.1 ) ; }) ; // Master timeline…" at bounding box center [254, 128] width 448 height 169
click at [72, 170] on div "opacity : 0 , filter : 'blur(10px)' } , index * 0.1 ) ; }) ; // Master timeline…" at bounding box center [254, 128] width 448 height 169
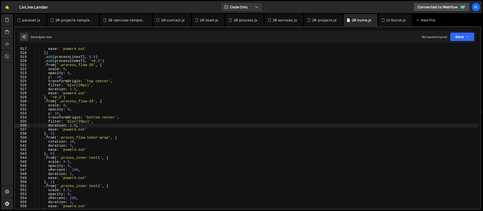
scroll to position [2099, 0]
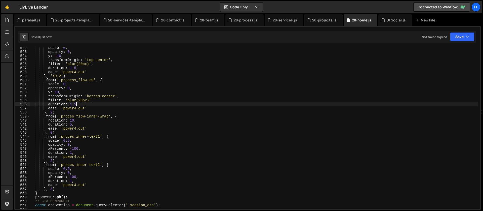
click at [53, 189] on div "scale : 0 , opacity : 0 , y : - 10 , transformOrigin : 'top center' , filter : …" at bounding box center [254, 130] width 448 height 169
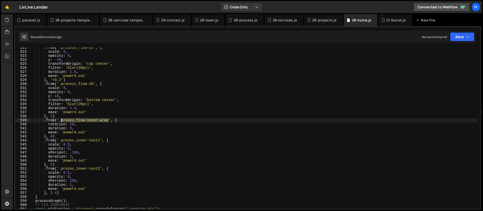
drag, startPoint x: 109, startPoint y: 121, endPoint x: 62, endPoint y: 120, distance: 47.1
click at [62, 120] on div ". from ( '.process_flow-28' , { scale : 0 , opacity : 0 , y : - 10 , transformO…" at bounding box center [254, 130] width 448 height 169
paste textarea "s_flow"
click at [72, 129] on div ". from ( '.process_flow-28' , { scale : 0 , opacity : 0 , y : - 10 , transformO…" at bounding box center [254, 130] width 448 height 169
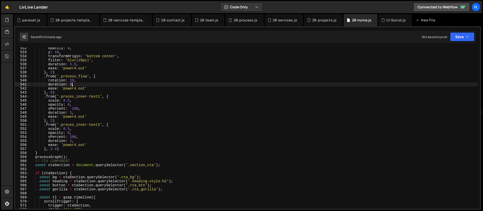
scroll to position [2144, 0]
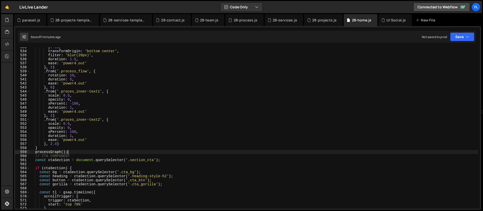
click at [119, 150] on div "y : 10 , transformOrigin : 'bottom center' , filter : 'blur(20px)' , duration :…" at bounding box center [254, 129] width 448 height 169
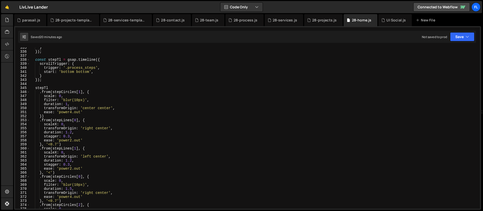
scroll to position [1365, 0]
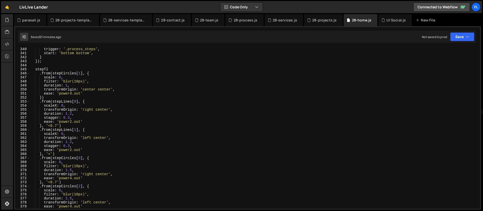
click at [74, 132] on div "trigger : '.process_steps' , start : 'bottom bottom' , } }) ; stepTl . from ( s…" at bounding box center [254, 131] width 448 height 169
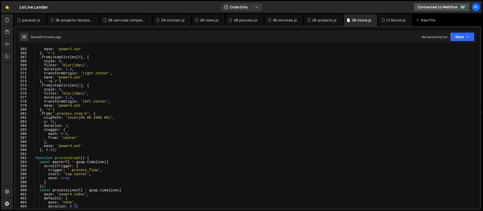
scroll to position [1466, 0]
click at [102, 158] on div "ease : 'power2.out' } , '<' ) . from ( stepCircles [ 0 ] , { scale : 0 , filter…" at bounding box center [254, 131] width 448 height 169
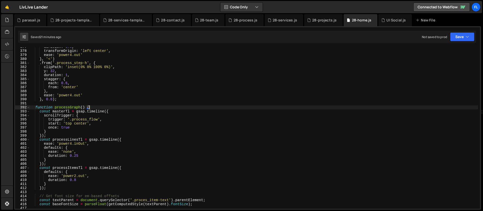
scroll to position [1521, 0]
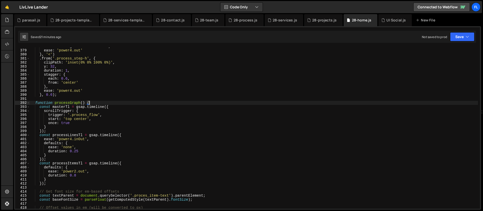
click at [34, 103] on div "transformOrigin : 'left center' , ease : 'power4.out' } , '<' ) . from ( '.proc…" at bounding box center [254, 128] width 448 height 169
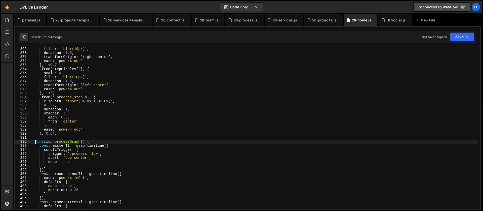
scroll to position [1482, 0]
click at [35, 143] on div "filter : 'blur(10px)' , duration : 1.5 , transformOrigin : 'right center' , eas…" at bounding box center [254, 131] width 448 height 169
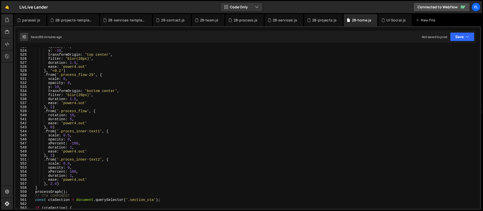
scroll to position [2127, 0]
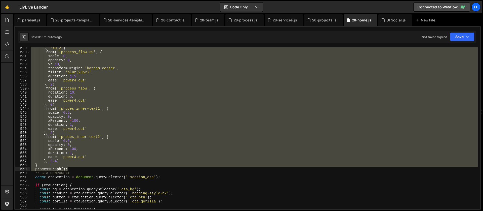
click at [69, 169] on div "} , '<0.2' ) . from ( '.process_flow-29' , { scale : 0 , opacity : 0 , y : 10 ,…" at bounding box center [254, 130] width 448 height 169
type textarea "} processGraph();"
click at [173, 21] on div "28-contact.js" at bounding box center [173, 20] width 24 height 5
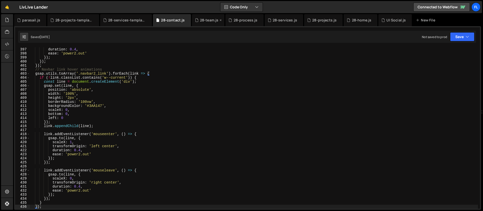
scroll to position [1594, 0]
click at [236, 22] on div "28-process.js" at bounding box center [246, 20] width 24 height 5
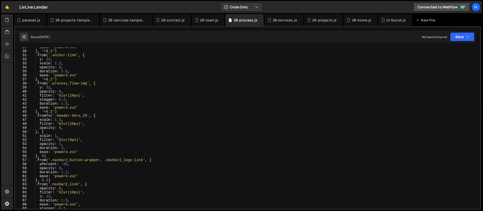
scroll to position [0, 0]
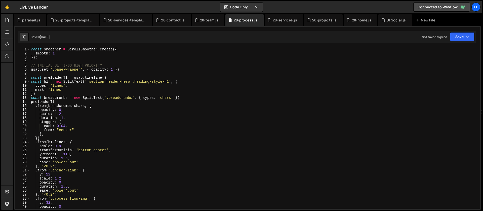
click at [60, 73] on div "const smoother = ScrollSmoother . create ({ smooth : 1 }) ; // INITIAL SETTINGS…" at bounding box center [254, 131] width 448 height 169
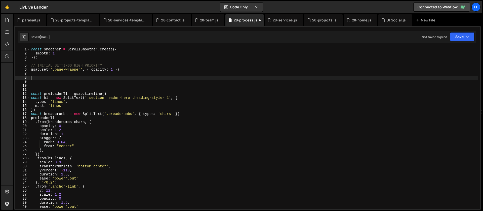
paste textarea "processGraph();"
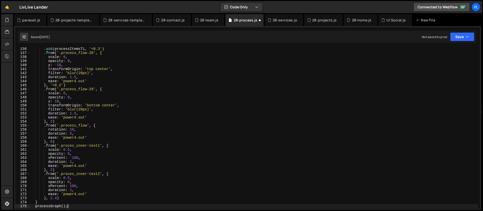
scroll to position [547, 0]
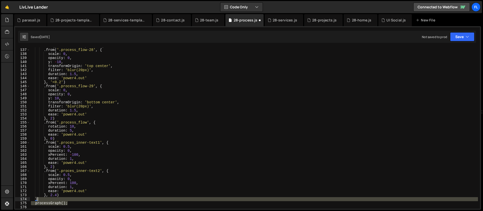
drag, startPoint x: 74, startPoint y: 203, endPoint x: 71, endPoint y: 200, distance: 4.3
click at [71, 200] on div ". add ( processItemsTl , '<0.3' ) . from ( '.process_flow-28' , { scale : 0 , o…" at bounding box center [254, 128] width 448 height 169
type textarea "}"
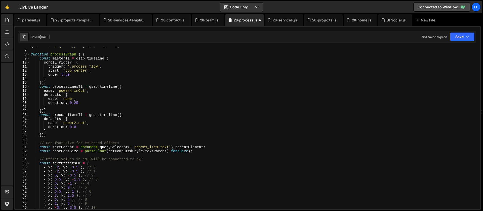
scroll to position [0, 0]
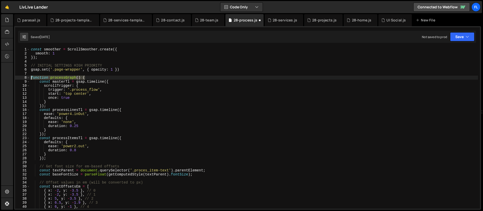
drag, startPoint x: 88, startPoint y: 77, endPoint x: 24, endPoint y: 78, distance: 64.2
click at [24, 78] on div "}, 2.4) 1 2 3 4 5 6 7 8 9 10 11 12 13 14 15 16 17 18 19 20 21 22 23 24 25 26 27…" at bounding box center [247, 127] width 465 height 161
type textarea "function processGraph() {"
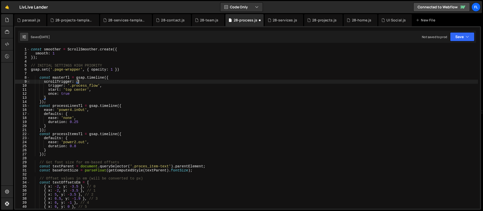
click at [80, 82] on div "const smoother = ScrollSmoother . create ({ smooth : 1 }) ; // INITIAL SETTINGS…" at bounding box center [254, 131] width 448 height 169
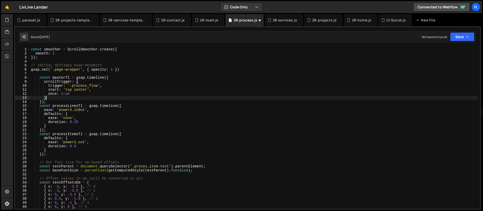
click at [47, 98] on div "const smoother = ScrollSmoother . create ({ smooth : 1 }) ; // INITIAL SETTINGS…" at bounding box center [254, 131] width 448 height 169
click at [107, 77] on div "const smoother = ScrollSmoother . create ({ smooth : 1 }) ; // INITIAL SETTINGS…" at bounding box center [254, 131] width 448 height 169
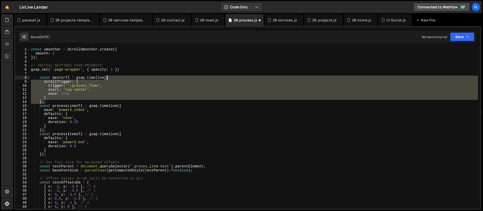
drag, startPoint x: 42, startPoint y: 101, endPoint x: 107, endPoint y: 77, distance: 69.6
click at [107, 77] on div "const smoother = ScrollSmoother . create ({ smooth : 1 }) ; // INITIAL SETTINGS…" at bounding box center [254, 131] width 448 height 169
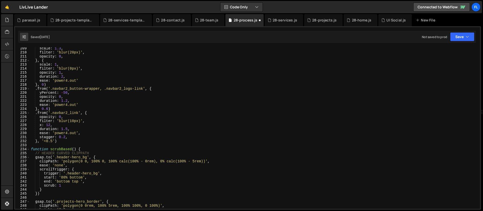
scroll to position [838, 0]
click at [58, 141] on div "scale : 1.3 , filter : 'blur(20px)' , opacity : 0 , } , { scale : 1 , filter : …" at bounding box center [254, 130] width 448 height 169
type textarea "}, '<0.5')"
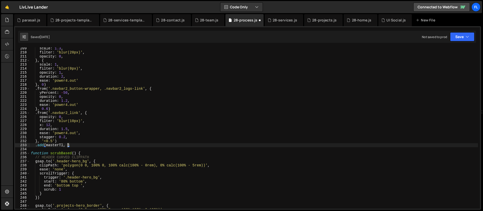
scroll to position [0, 3]
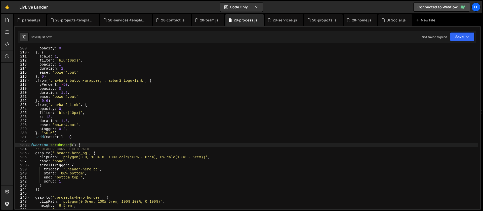
type textarea "function scrubBased() {"
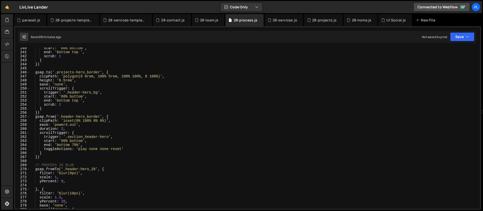
scroll to position [859, 0]
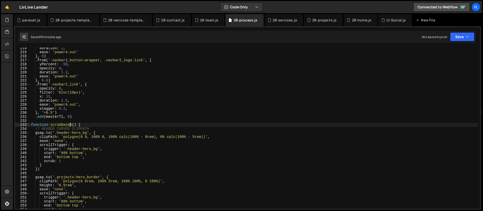
click at [90, 125] on div "duration : 2 , ease : 'power4.out' } , 0 ) . from ( '.navbar2_button-wrapper, .…" at bounding box center [254, 130] width 448 height 169
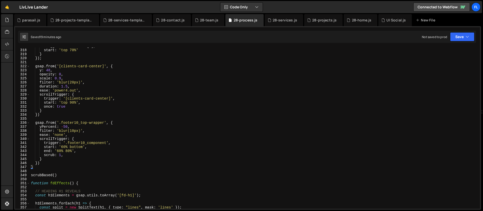
scroll to position [1281, 0]
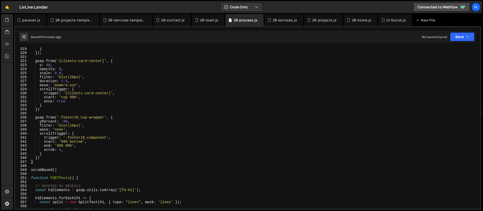
click at [41, 164] on div "} }) ; gsap . from ( '[clients-card-center]' , { y : 48 , opacity : 0 , scale :…" at bounding box center [254, 131] width 448 height 169
click at [48, 156] on div "} }) ; gsap . from ( '[clients-card-center]' , { y : 48 , opacity : 0 , scale :…" at bounding box center [254, 131] width 448 height 169
type textarea "})"
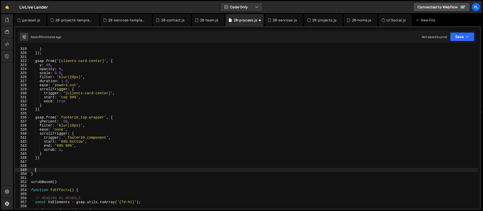
paste textarea "});"
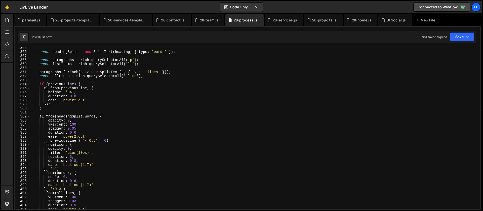
scroll to position [1446, 0]
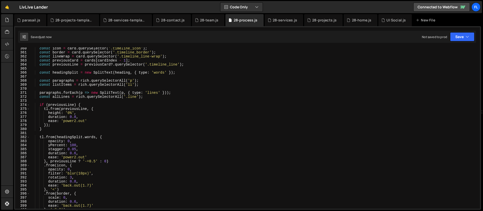
click at [160, 92] on div "const icon = card . querySelector ( '.timeline_icon' ) ; const border = card . …" at bounding box center [254, 130] width 448 height 169
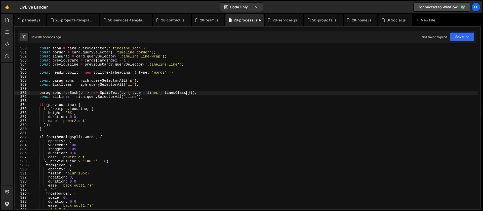
scroll to position [0, 0]
click at [185, 94] on div "const icon = card . querySelector ( '.timeline_icon' ) ; const border = card . …" at bounding box center [254, 130] width 448 height 169
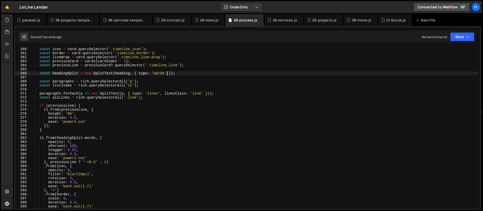
click at [168, 73] on div "const icon = card . querySelector ( '.timeline_icon' ) ; const border = card . …" at bounding box center [254, 131] width 448 height 169
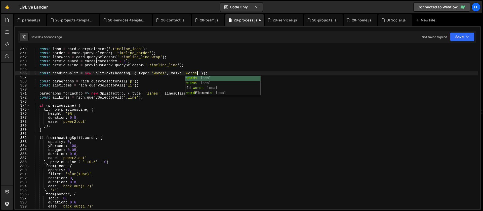
click at [146, 84] on div "const icon = card . querySelector ( '.timeline_icon' ) ; const border = card . …" at bounding box center [254, 131] width 448 height 169
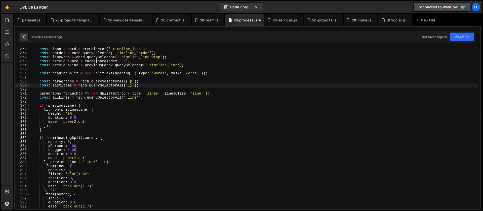
scroll to position [0, 7]
click at [163, 94] on div "const icon = card . querySelector ( '.timeline_icon' ) ; const border = card . …" at bounding box center [254, 131] width 448 height 169
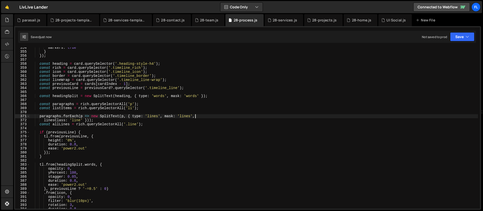
scroll to position [1363, 0]
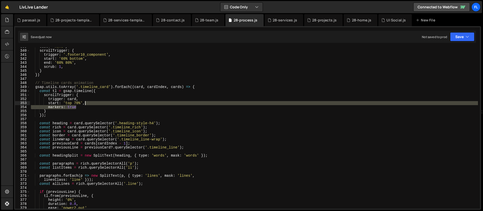
drag, startPoint x: 80, startPoint y: 105, endPoint x: 97, endPoint y: 102, distance: 16.9
click at [97, 102] on div "ease : 'none' , scrollTrigger : { trigger : '.footer10_component' , start : '60…" at bounding box center [254, 129] width 448 height 169
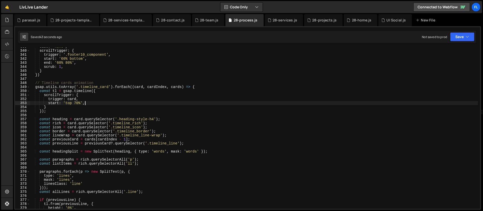
click at [91, 106] on div "ease : 'none' , scrollTrigger : { trigger : '.footer10_component' , start : '60…" at bounding box center [254, 129] width 448 height 169
click at [88, 104] on div "ease : 'none' , scrollTrigger : { trigger : '.footer10_component' , start : '60…" at bounding box center [254, 129] width 448 height 169
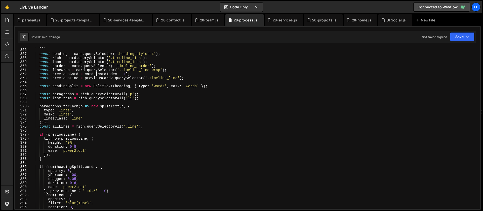
click at [76, 149] on div "}) ; const heading = card . querySelector ( '.heading-style-h4' ) ; const rich …" at bounding box center [254, 128] width 448 height 169
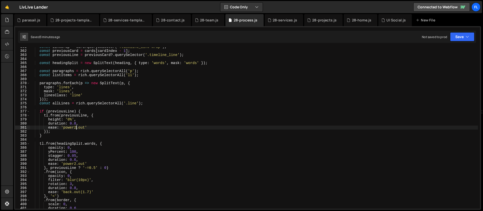
scroll to position [1497, 0]
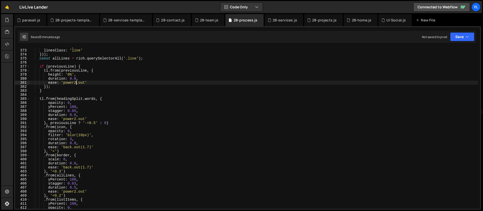
click at [76, 113] on div "mask : 'lines' , linesClass : 'line' })) ; const allLines = rich . querySelecto…" at bounding box center [254, 128] width 448 height 169
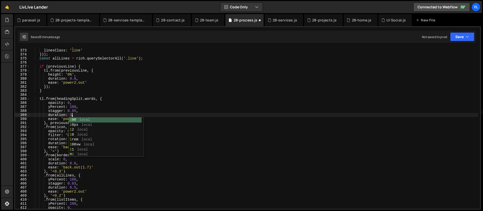
click at [75, 102] on div "mask : 'lines' , linesClass : 'line' })) ; const allLines = rich . querySelecto…" at bounding box center [254, 128] width 448 height 169
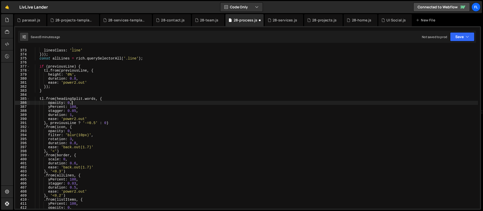
scroll to position [0, 3]
click at [76, 77] on div "mask : 'lines' , linesClass : 'line' })) ; const allLines = rich . querySelecto…" at bounding box center [254, 128] width 448 height 169
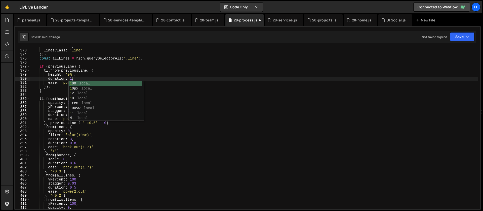
type textarea "duration: 1.2,"
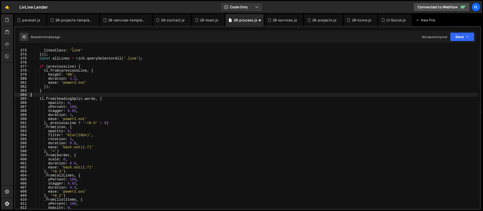
click at [63, 93] on div "mask : 'lines' , linesClass : 'line' })) ; const allLines = rich . querySelecto…" at bounding box center [254, 128] width 448 height 169
click at [76, 83] on div "mask : 'lines' , linesClass : 'line' })) ; const allLines = rich . querySelecto…" at bounding box center [254, 128] width 448 height 169
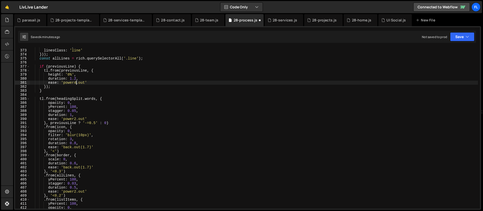
scroll to position [0, 3]
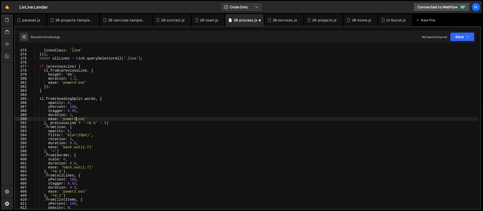
click at [76, 119] on div "mask : 'lines' , linesClass : 'line' })) ; const allLines = rich . querySelecto…" at bounding box center [254, 128] width 448 height 169
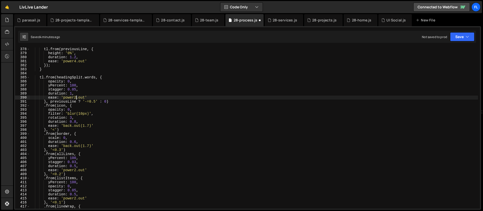
scroll to position [1523, 0]
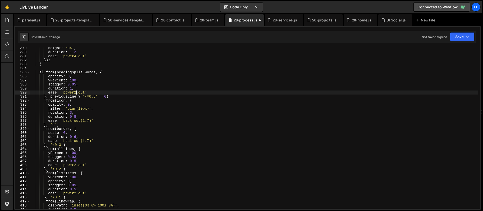
click at [76, 165] on div "height : '0%' , duration : 1.2 , ease : 'power4.out' }) ; } tl . from ( heading…" at bounding box center [254, 130] width 448 height 169
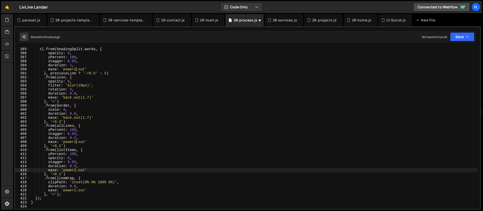
click at [75, 170] on div "tl . from ( headingSplit . words , { opacity : 0 , yPercent : 100 , stagger : 0…" at bounding box center [254, 131] width 448 height 169
click at [76, 191] on div "tl . from ( headingSplit . words , { opacity : 0 , yPercent : 100 , stagger : 0…" at bounding box center [254, 131] width 448 height 169
click at [73, 191] on div "tl . from ( headingSplit . words , { opacity : 0 , yPercent : 100 , stagger : 0…" at bounding box center [254, 131] width 448 height 169
click at [77, 187] on div "tl . from ( headingSplit . words , { opacity : 0 , yPercent : 100 , stagger : 0…" at bounding box center [254, 131] width 448 height 169
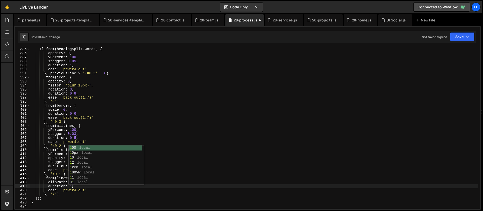
click at [47, 169] on div "tl . from ( headingSplit . words , { opacity : 0 , yPercent : 100 , stagger : 0…" at bounding box center [254, 131] width 448 height 169
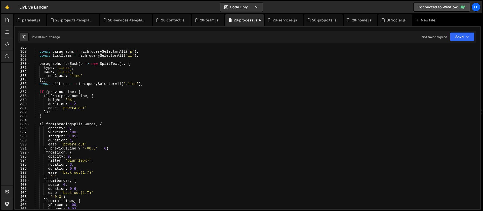
scroll to position [1468, 0]
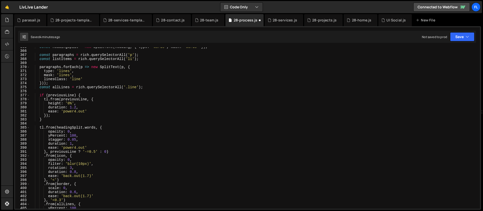
click at [80, 149] on div "const headingSplit = new SplitText ( heading , { type : 'words' , mask : 'words…" at bounding box center [254, 129] width 448 height 169
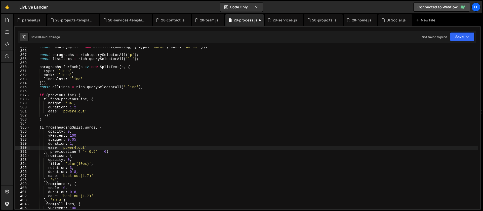
click at [78, 151] on div "const headingSplit = new SplitText ( heading , { type : 'words' , mask : 'words…" at bounding box center [254, 129] width 448 height 169
click at [92, 153] on div "const headingSplit = new SplitText ( heading , { type : 'words' , mask : 'words…" at bounding box center [254, 129] width 448 height 169
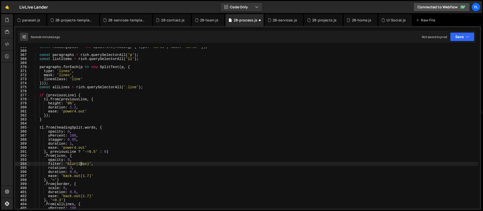
click at [81, 165] on div "const headingSplit = new SplitText ( heading , { type : 'words' , mask : 'words…" at bounding box center [254, 129] width 448 height 169
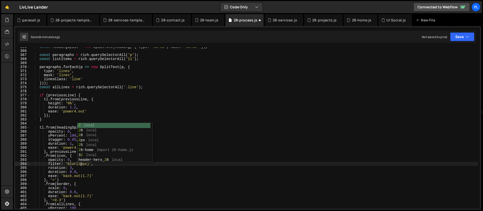
click at [71, 185] on div "const headingSplit = new SplitText ( heading , { type : 'words' , mask : 'words…" at bounding box center [254, 129] width 448 height 169
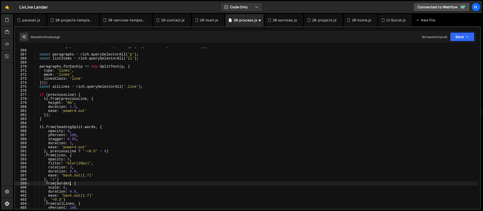
scroll to position [1485, 0]
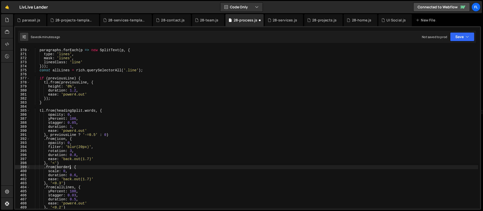
click at [72, 172] on div "paragraphs . forEach ( p => new SplitText ( p , { type : 'lines' , mask : 'line…" at bounding box center [254, 128] width 448 height 169
click at [76, 175] on div "paragraphs . forEach ( p => new SplitText ( p , { type : 'lines' , mask : 'line…" at bounding box center [254, 128] width 448 height 169
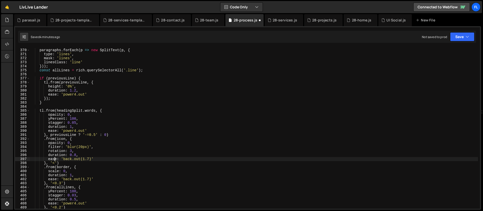
click at [55, 160] on div "paragraphs . forEach ( p => new SplitText ( p , { type : 'lines' , mask : 'line…" at bounding box center [254, 128] width 448 height 169
click at [76, 154] on div "paragraphs . forEach ( p => new SplitText ( p , { type : 'lines' , mask : 'line…" at bounding box center [254, 128] width 448 height 169
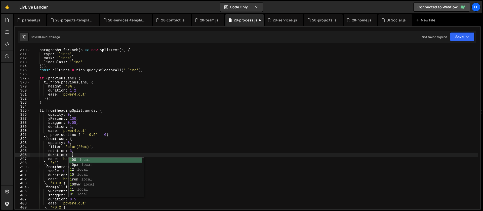
scroll to position [0, 3]
click at [53, 168] on div "paragraphs . forEach ( p => new SplitText ( p , { type : 'lines' , mask : 'line…" at bounding box center [254, 128] width 448 height 169
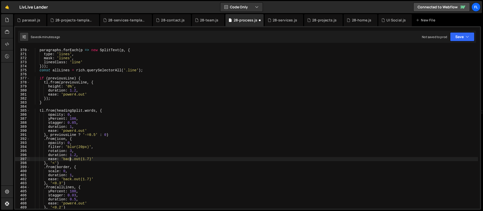
click at [69, 161] on div "paragraphs . forEach ( p => new SplitText ( p , { type : 'lines' , mask : 'line…" at bounding box center [254, 128] width 448 height 169
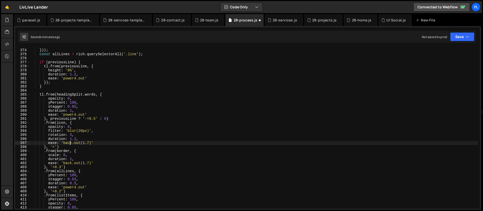
scroll to position [1519, 0]
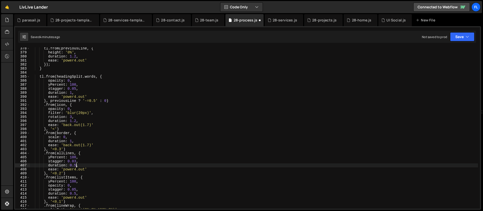
click at [76, 165] on div "tl . from ( previousLine , { height : '0%' , duration : 1.2 , ease : 'power4.ou…" at bounding box center [254, 130] width 448 height 169
click at [54, 159] on div "tl . from ( previousLine , { height : '0%' , duration : 1.2 , ease : 'power4.ou…" at bounding box center [254, 130] width 448 height 169
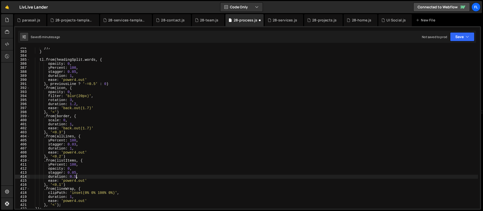
click at [77, 177] on div "}) ; } tl . from ( headingSplit . words , { opacity : 0 , yPercent : 100 , stag…" at bounding box center [254, 130] width 448 height 169
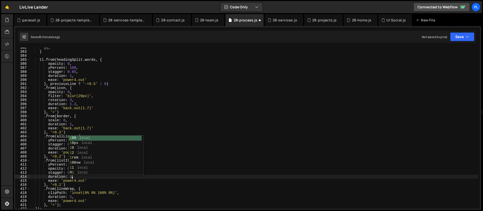
click at [55, 173] on div "}) ; } tl . from ( headingSplit . words , { opacity : 0 , yPercent : 100 , stag…" at bounding box center [254, 130] width 448 height 169
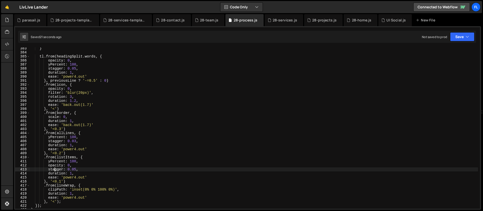
scroll to position [1485, 0]
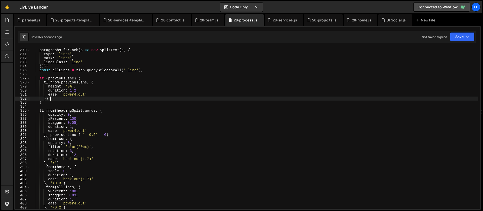
click at [75, 97] on div "paragraphs . forEach ( p => new SplitText ( p , { type : 'lines' , mask : 'line…" at bounding box center [254, 128] width 448 height 169
click at [76, 122] on div "paragraphs . forEach ( p => new SplitText ( p , { type : 'lines' , mask : 'line…" at bounding box center [254, 128] width 448 height 169
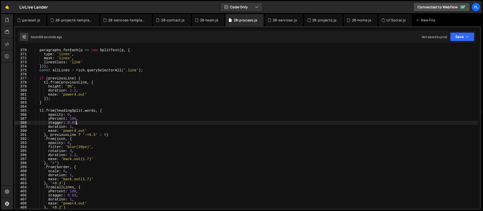
click at [96, 135] on div "paragraphs . forEach ( p => new SplitText ( p , { type : 'lines' , mask : 'line…" at bounding box center [254, 128] width 448 height 169
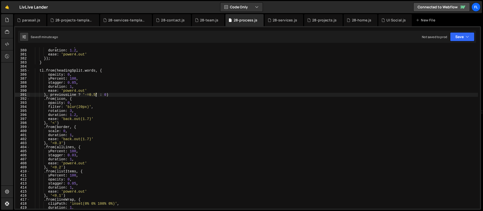
scroll to position [1529, 0]
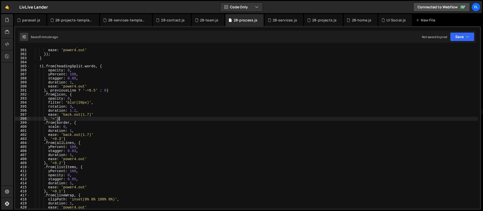
click at [67, 120] on div "duration : 1.2 , ease : 'power4.out' }) ; } tl . from ( headingSplit . words , …" at bounding box center [254, 128] width 448 height 169
click at [78, 122] on div "duration : 1.2 , ease : 'power4.out' }) ; } tl . from ( headingSplit . words , …" at bounding box center [254, 128] width 448 height 169
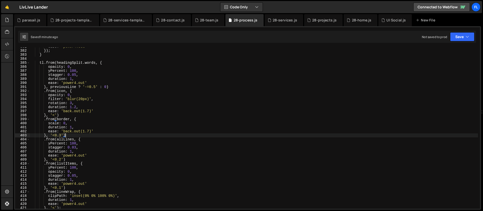
click at [70, 133] on div "ease : 'power4.out' }) ; } tl . from ( headingSplit . words , { opacity : 0 , y…" at bounding box center [254, 129] width 448 height 169
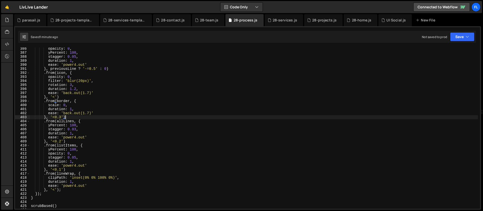
scroll to position [1551, 0]
click at [90, 140] on div "opacity : 0 , yPercent : 100 , stagger : 0.05 , duration : 1 , ease : 'power4.o…" at bounding box center [254, 131] width 448 height 169
type textarea "}, '<0.2')"
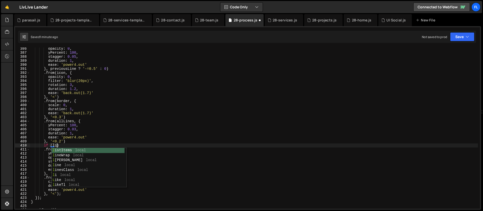
scroll to position [0, 2]
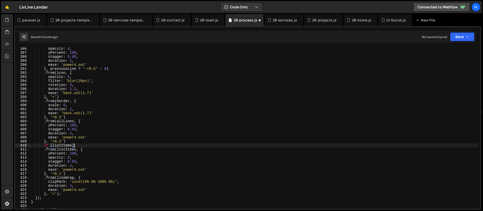
click at [80, 145] on div "opacity : 0 , yPercent : 100 , stagger : 0.05 , duration : 1 , ease : 'power4.o…" at bounding box center [254, 131] width 448 height 169
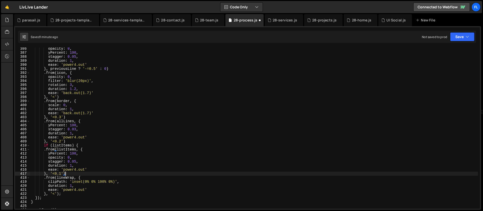
click at [70, 172] on div "opacity : 0 , yPercent : 100 , stagger : 0.05 , duration : 1 , ease : 'power4.o…" at bounding box center [254, 131] width 448 height 169
type textarea "}, '<0.1')"
click at [81, 146] on div "opacity : 0 , yPercent : 100 , stagger : 0.05 , duration : 1 , ease : 'power4.o…" at bounding box center [254, 131] width 448 height 169
type textarea "if (listItems) {"
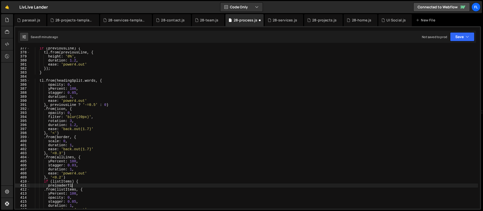
scroll to position [1609, 0]
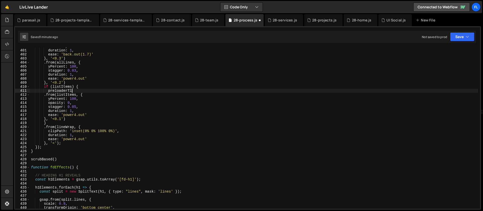
click at [60, 90] on div "scale : 0 , duration : 1 , ease : 'back.out(1.7)' } , '<0.3' ) . from ( allLine…" at bounding box center [254, 128] width 448 height 169
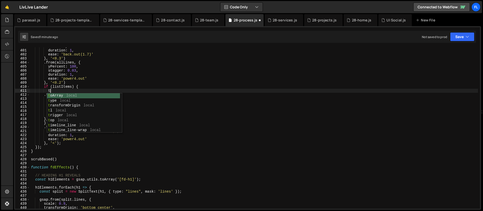
scroll to position [0, 1]
click at [62, 90] on div "scale : 0 , duration : 1 , ease : 'back.out(1.7)' } , '<0.3' ) . from ( allLine…" at bounding box center [254, 128] width 448 height 169
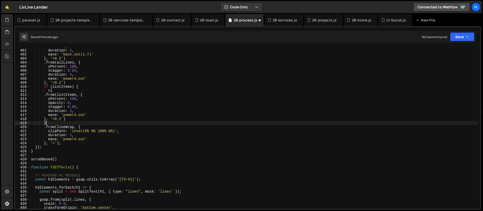
click at [52, 123] on div "scale : 0 , duration : 1 , ease : 'back.out(1.7)' } , '<0.3' ) . from ( allLine…" at bounding box center [254, 128] width 448 height 169
type textarea "}"
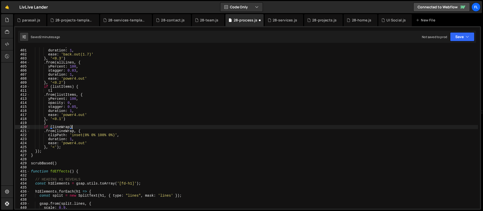
scroll to position [0, 3]
click at [63, 148] on div "scale : 0 , duration : 1 , ease : 'back.out(1.7)' } , '<0.3' ) . from ( allLine…" at bounding box center [254, 128] width 448 height 169
type textarea "}, '<');"
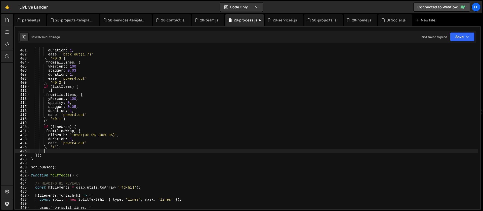
scroll to position [0, 1]
click at [45, 130] on div "scale : 0 , duration : 1 , ease : 'back.out(1.7)' } , '<0.3' ) . from ( allLine…" at bounding box center [254, 128] width 448 height 169
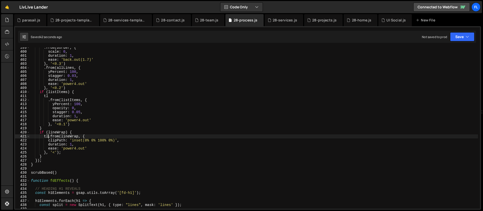
scroll to position [1589, 0]
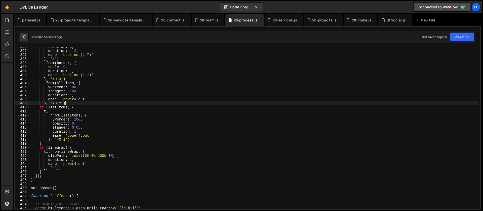
click at [83, 104] on div "rotation : 3 , duration : 1.2 , ease : 'back.out(1.7)' } , '<' ) . from ( borde…" at bounding box center [254, 129] width 448 height 169
click at [86, 87] on div "rotation : 3 , duration : 1.2 , ease : 'back.out(1.7)' } , '<' ) . from ( borde…" at bounding box center [254, 129] width 448 height 169
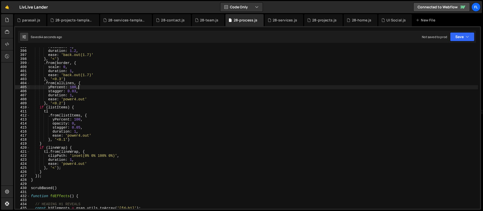
click at [83, 105] on div "rotation : 3 , duration : 1.2 , ease : 'back.out(1.7)' } , '<' ) . from ( borde…" at bounding box center [254, 129] width 448 height 169
type textarea "if (listItems) {"
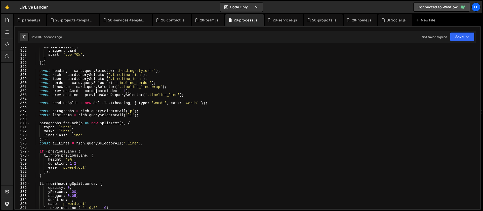
scroll to position [1407, 0]
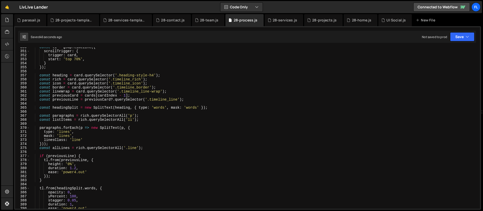
click at [145, 103] on div "const tl = gsap . timeline ({ scrollTrigger : { trigger : card , start : 'top 7…" at bounding box center [254, 129] width 448 height 169
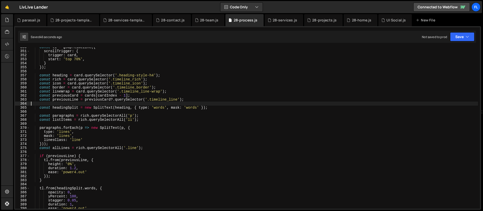
scroll to position [0, 0]
click at [122, 109] on div "const tl = gsap . timeline ({ scrollTrigger : { trigger : card , start : 'top 7…" at bounding box center [254, 129] width 448 height 169
type textarea "const headingSplit = new SplitText(heading, { type: 'words', mask: 'words' });"
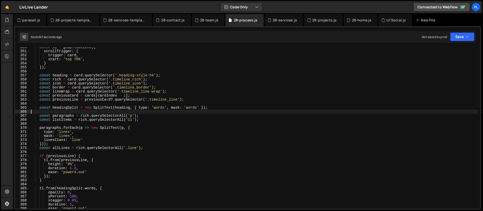
click at [126, 110] on div "const tl = gsap . timeline ({ scrollTrigger : { trigger : card , start : 'top 7…" at bounding box center [254, 129] width 448 height 169
click at [124, 125] on div "const tl = gsap . timeline ({ scrollTrigger : { trigger : card , start : 'top 7…" at bounding box center [254, 129] width 448 height 169
click at [145, 119] on div "const tl = gsap . timeline ({ scrollTrigger : { trigger : card , start : 'top 7…" at bounding box center [254, 129] width 448 height 169
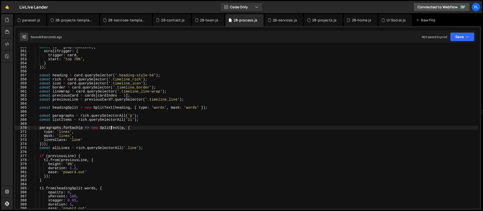
click at [111, 128] on div "const tl = gsap . timeline ({ scrollTrigger : { trigger : card , start : 'top 7…" at bounding box center [254, 129] width 448 height 169
click at [157, 128] on div "const tl = gsap . timeline ({ scrollTrigger : { trigger : card , start : 'top 7…" at bounding box center [254, 129] width 448 height 169
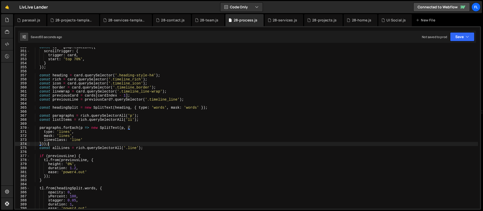
click at [77, 142] on div "const tl = gsap . timeline ({ scrollTrigger : { trigger : card , start : 'top 7…" at bounding box center [254, 129] width 448 height 169
click at [103, 143] on div "const tl = gsap . timeline ({ scrollTrigger : { trigger : card , start : 'top 7…" at bounding box center [254, 129] width 448 height 169
click at [190, 107] on div "const tl = gsap . timeline ({ scrollTrigger : { trigger : card , start : 'top 7…" at bounding box center [254, 129] width 448 height 169
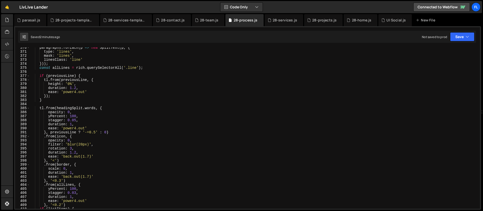
scroll to position [1515, 0]
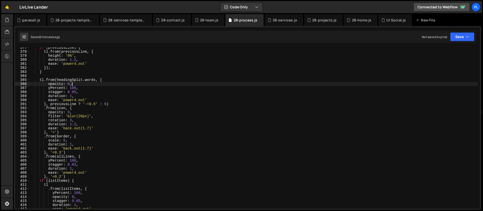
click at [98, 83] on div "if ( previousLine ) { tl . from ( previousLine , { height : '0%' , duration : 1…" at bounding box center [254, 130] width 448 height 169
type textarea "opacity: 0,"
